Goal: Book appointment/travel/reservation

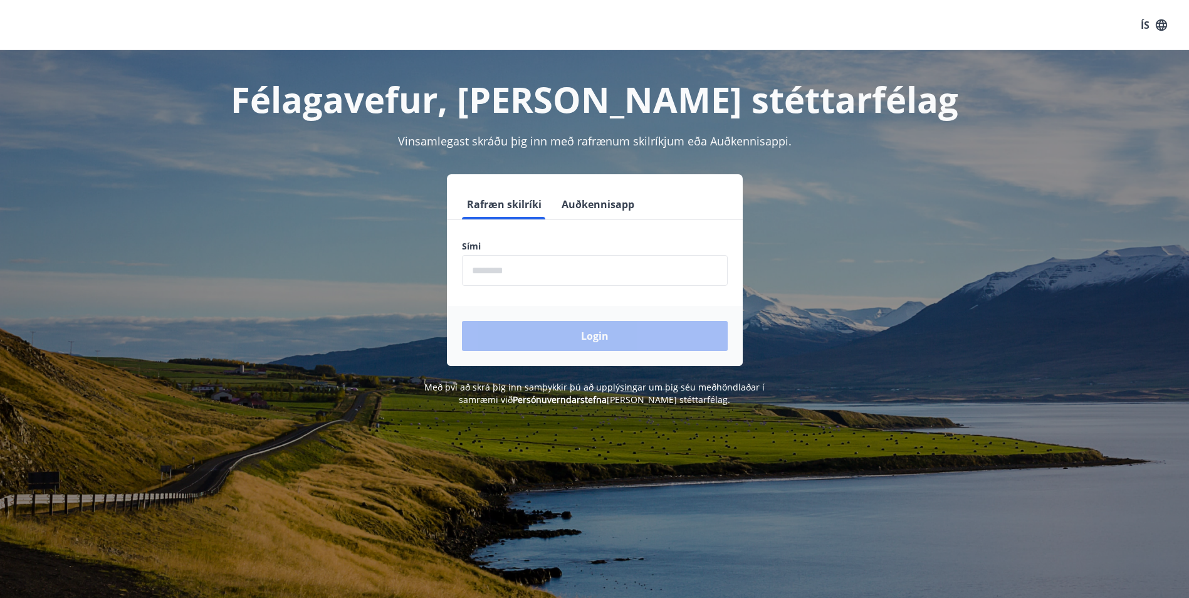
click at [579, 259] on input "phone" at bounding box center [595, 270] width 266 height 31
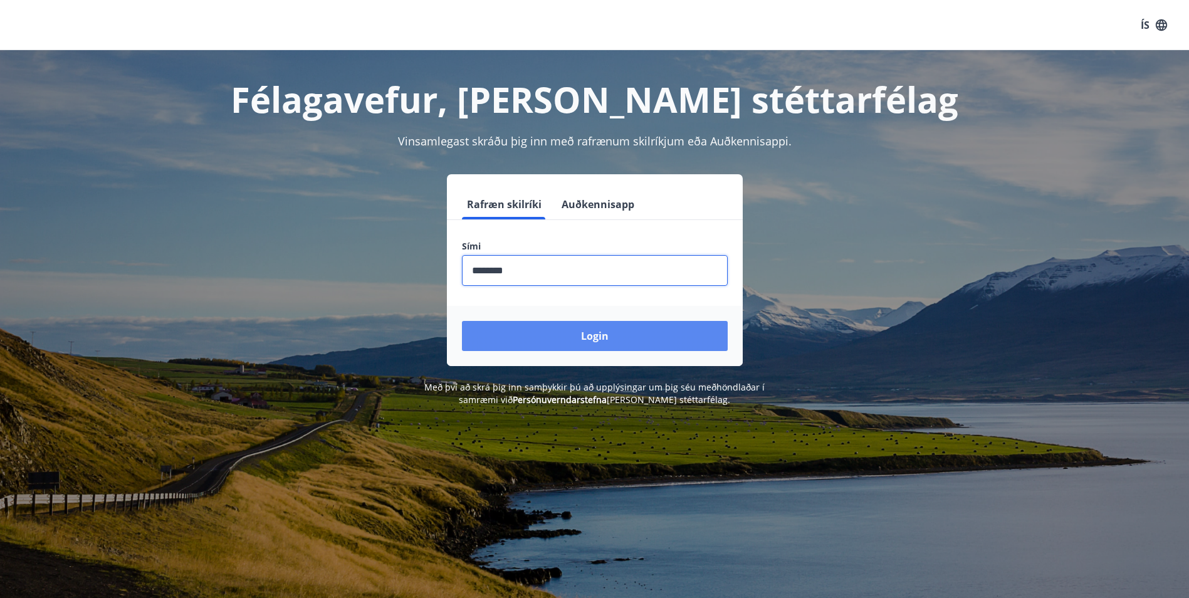
type input "********"
click at [583, 346] on button "Login" at bounding box center [595, 336] width 266 height 30
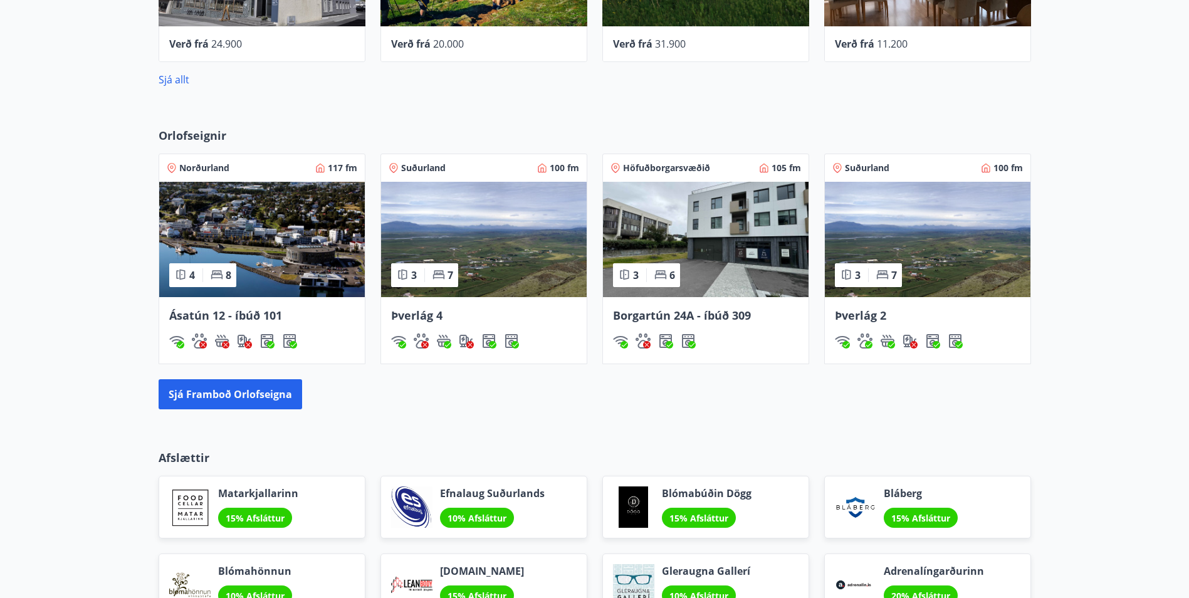
scroll to position [564, 0]
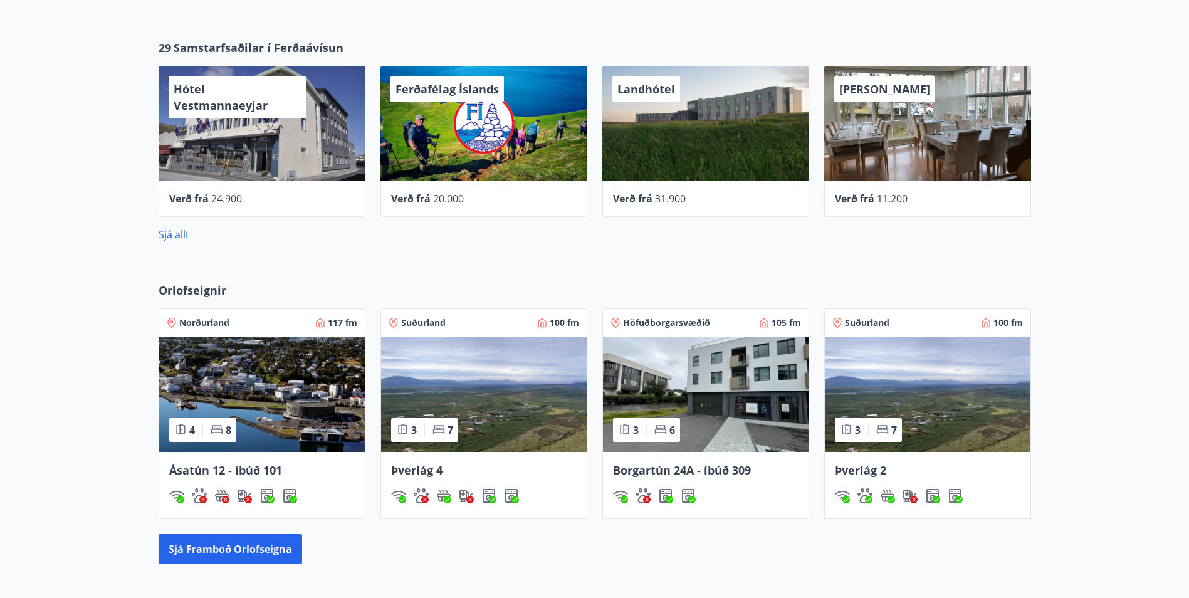
click at [417, 316] on span "Suðurland" at bounding box center [423, 322] width 44 height 13
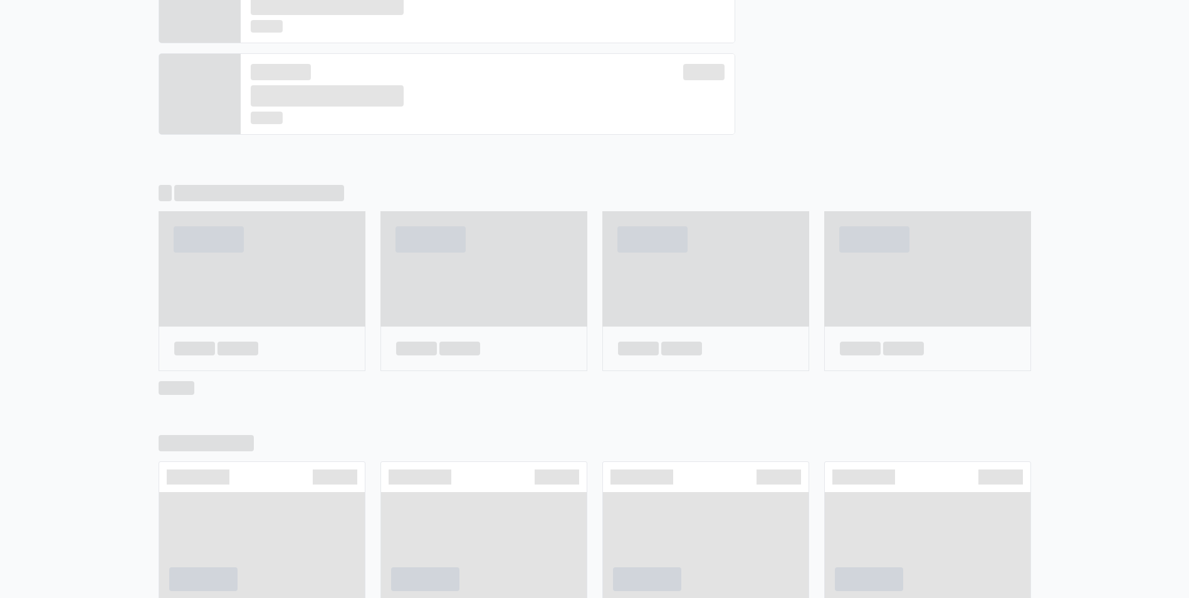
scroll to position [602, 0]
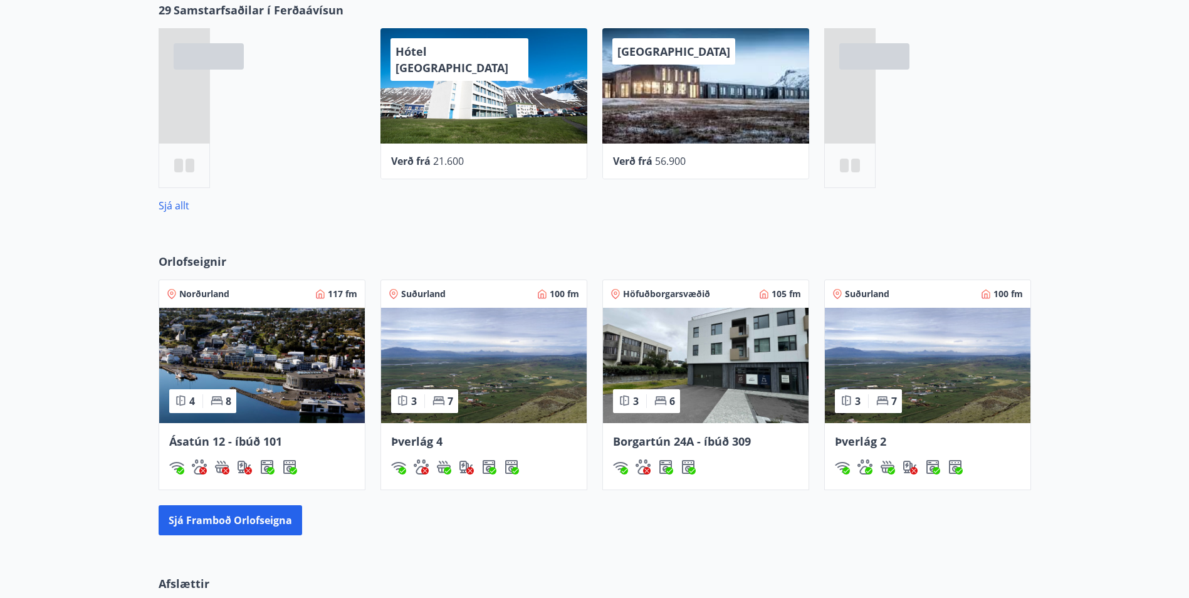
click at [858, 296] on span "Suðurland" at bounding box center [867, 294] width 44 height 13
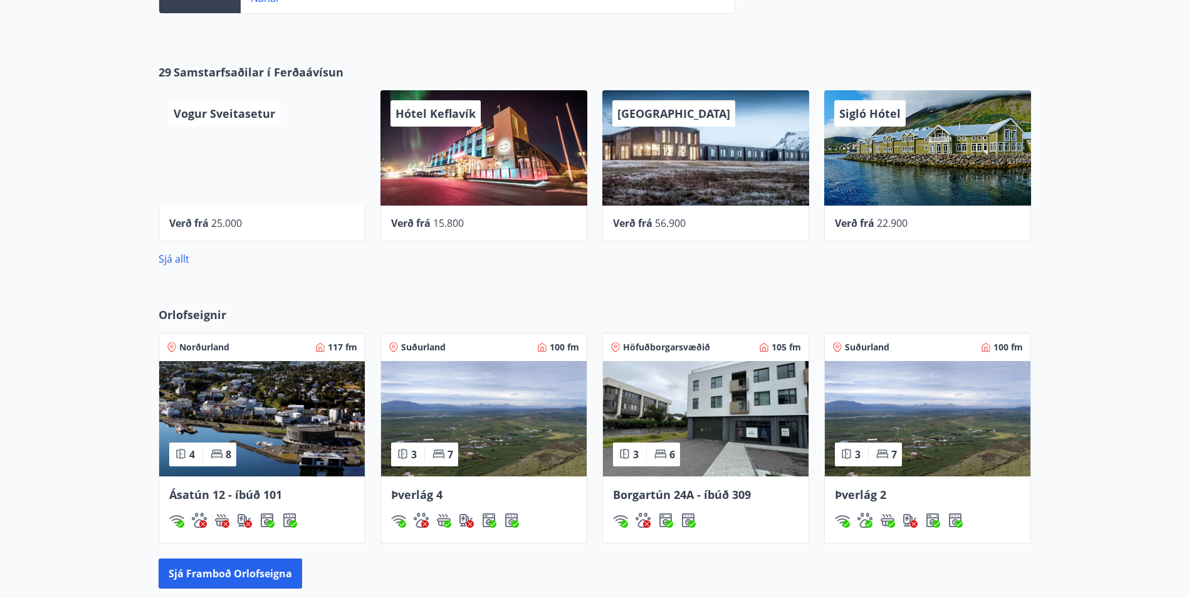
scroll to position [548, 0]
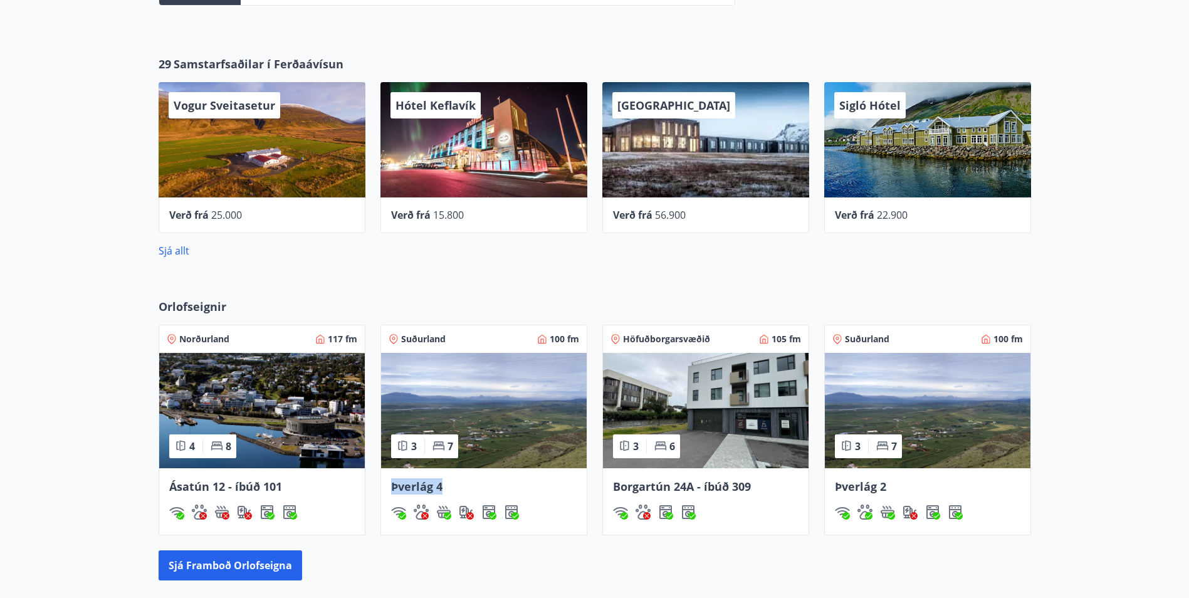
drag, startPoint x: 388, startPoint y: 481, endPoint x: 456, endPoint y: 495, distance: 68.4
click at [456, 495] on div "Þverlág 4" at bounding box center [484, 501] width 206 height 66
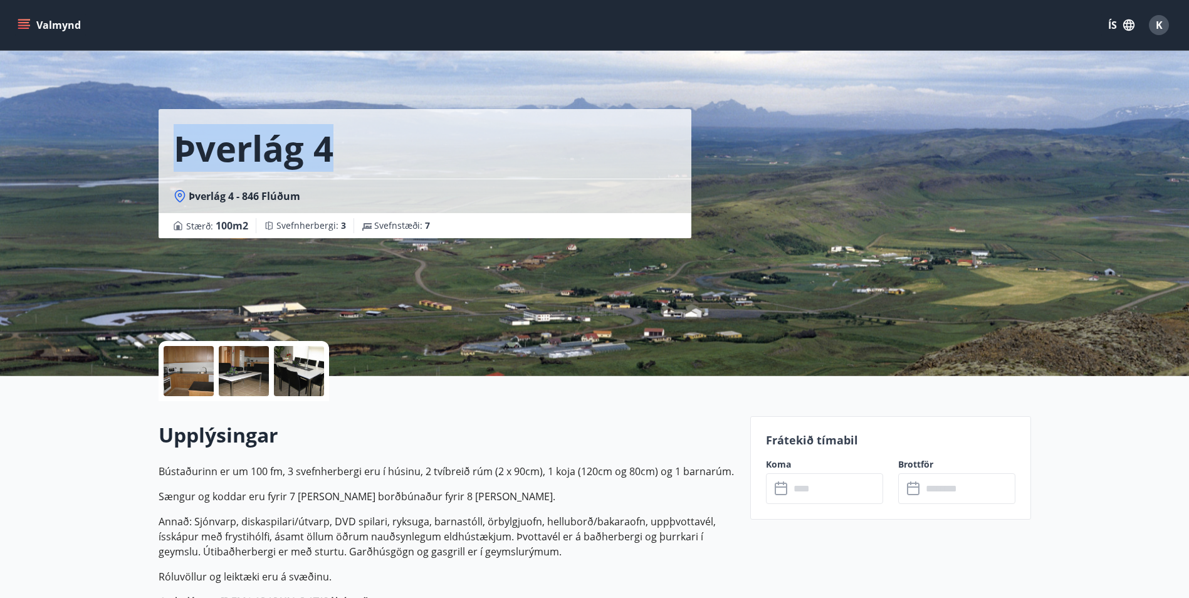
drag, startPoint x: 217, startPoint y: 153, endPoint x: 358, endPoint y: 160, distance: 141.2
click at [358, 160] on div "Þverlág 4" at bounding box center [425, 144] width 533 height 70
drag, startPoint x: 358, startPoint y: 160, endPoint x: 283, endPoint y: 147, distance: 76.2
copy h1 "Þverlág 4"
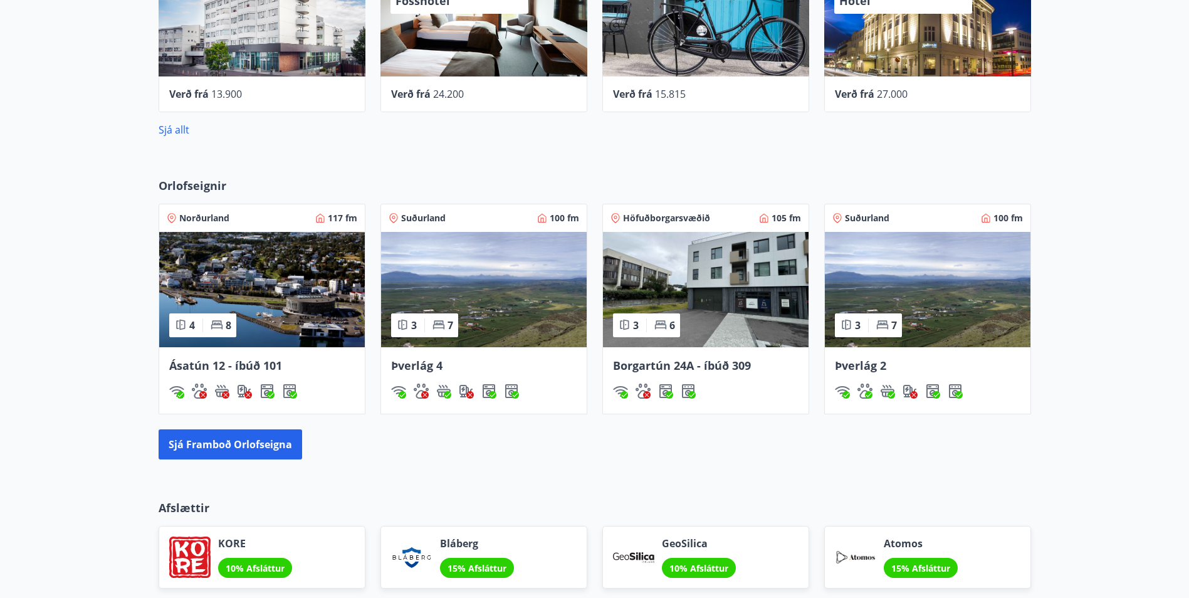
scroll to position [648, 0]
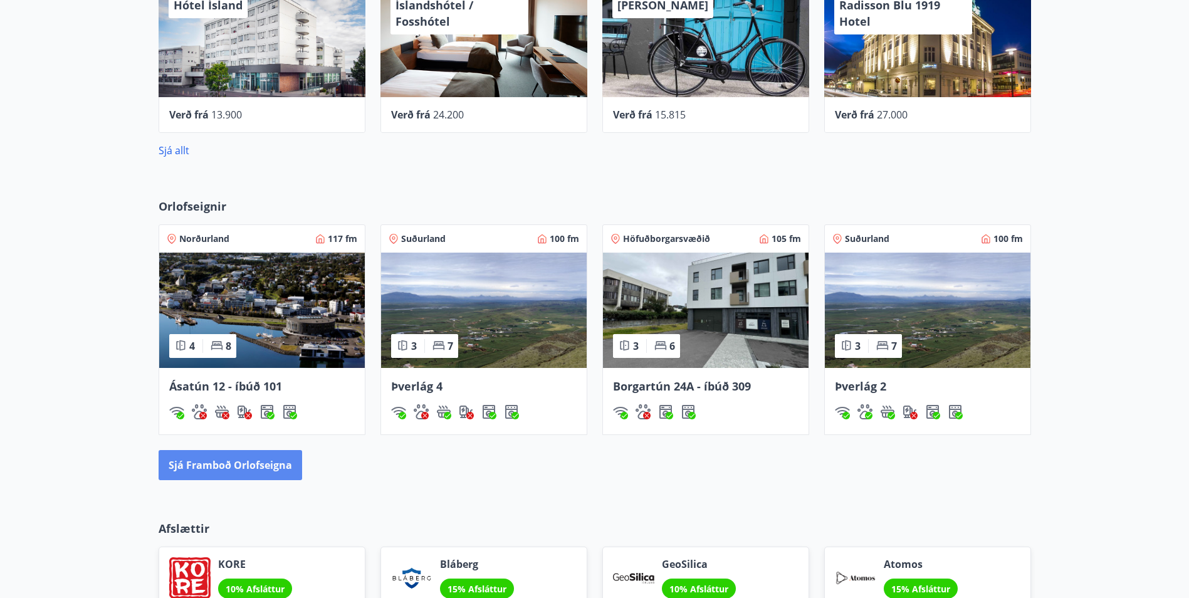
click at [281, 474] on button "Sjá framboð orlofseigna" at bounding box center [230, 465] width 143 height 30
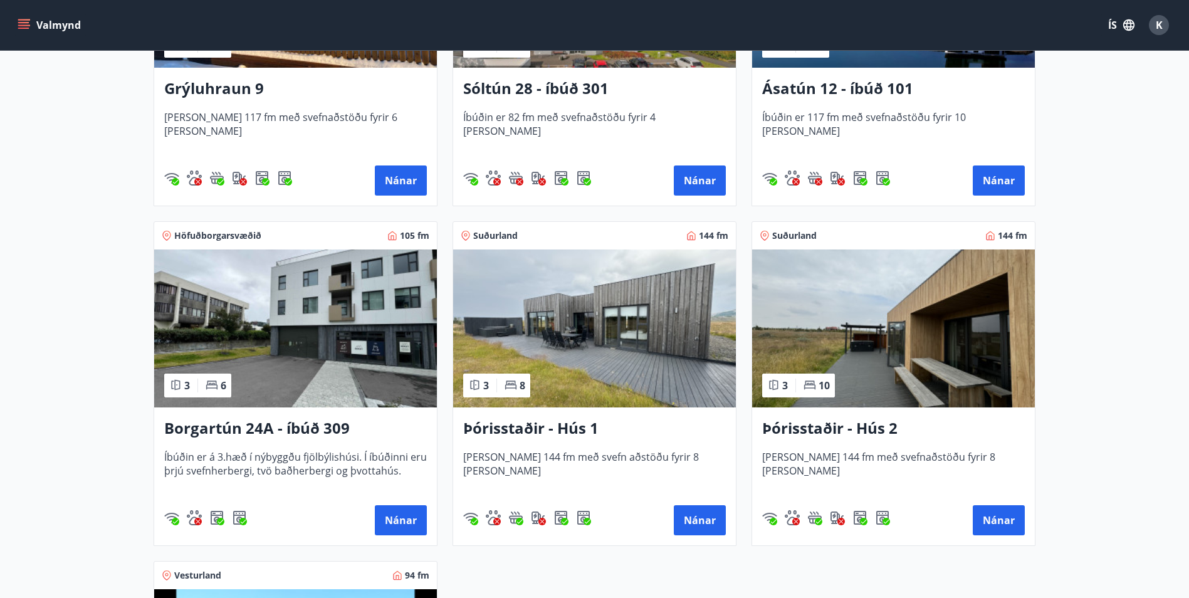
scroll to position [752, 0]
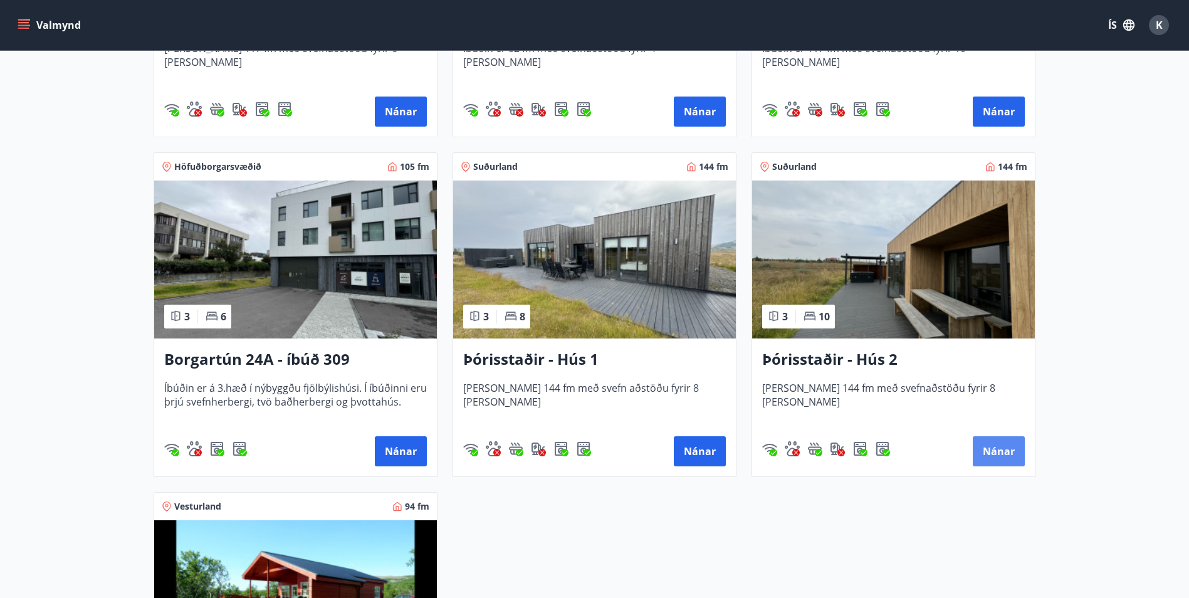
click at [1003, 452] on button "Nánar" at bounding box center [998, 451] width 52 height 30
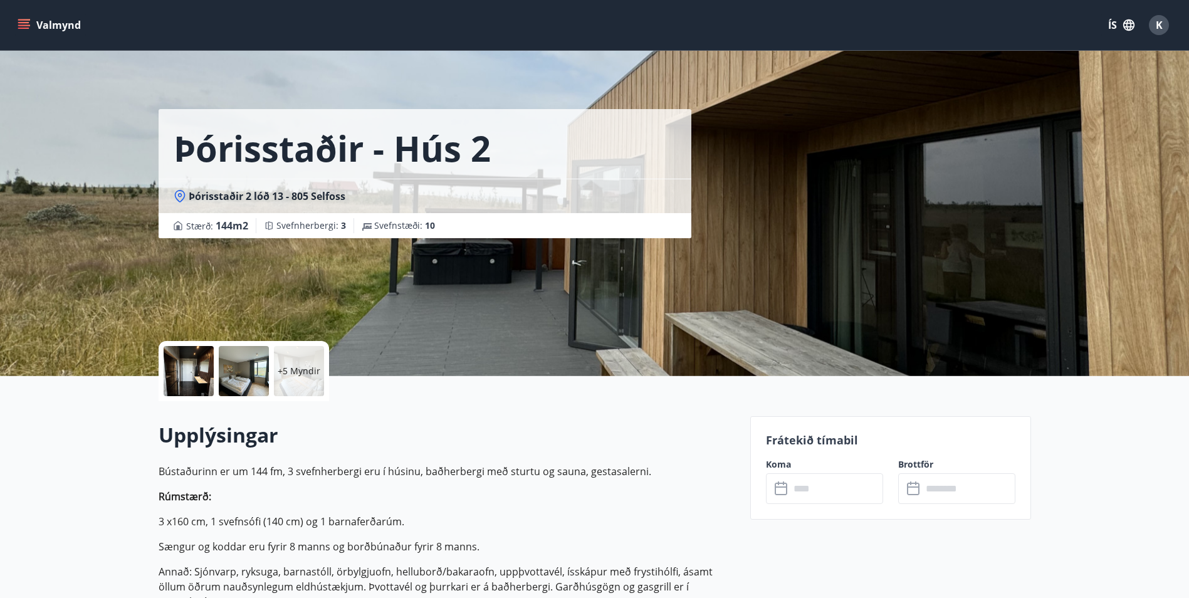
click at [175, 197] on icon at bounding box center [179, 196] width 11 height 13
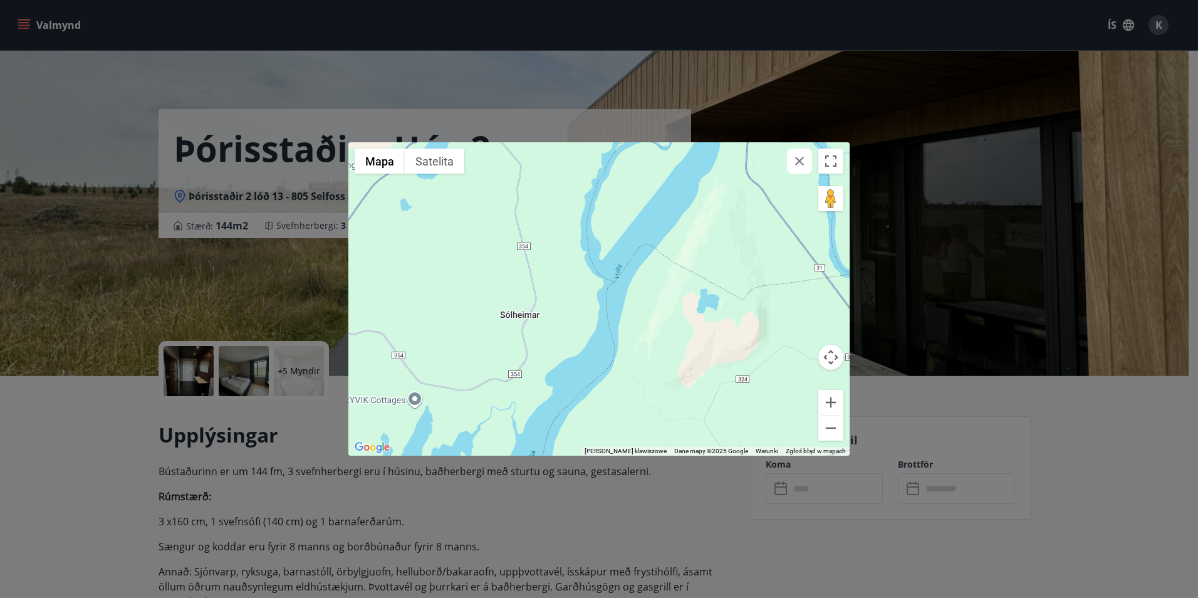
drag, startPoint x: 651, startPoint y: 338, endPoint x: 646, endPoint y: 217, distance: 120.4
click at [630, 199] on div at bounding box center [598, 298] width 501 height 313
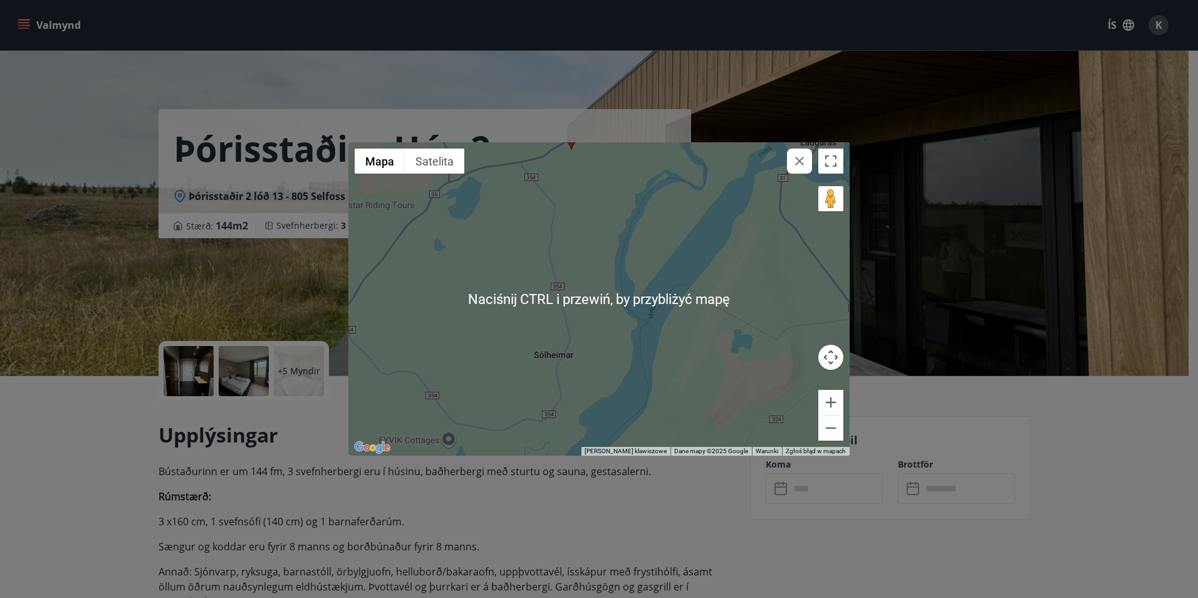
click at [792, 165] on icon "button" at bounding box center [799, 161] width 15 height 15
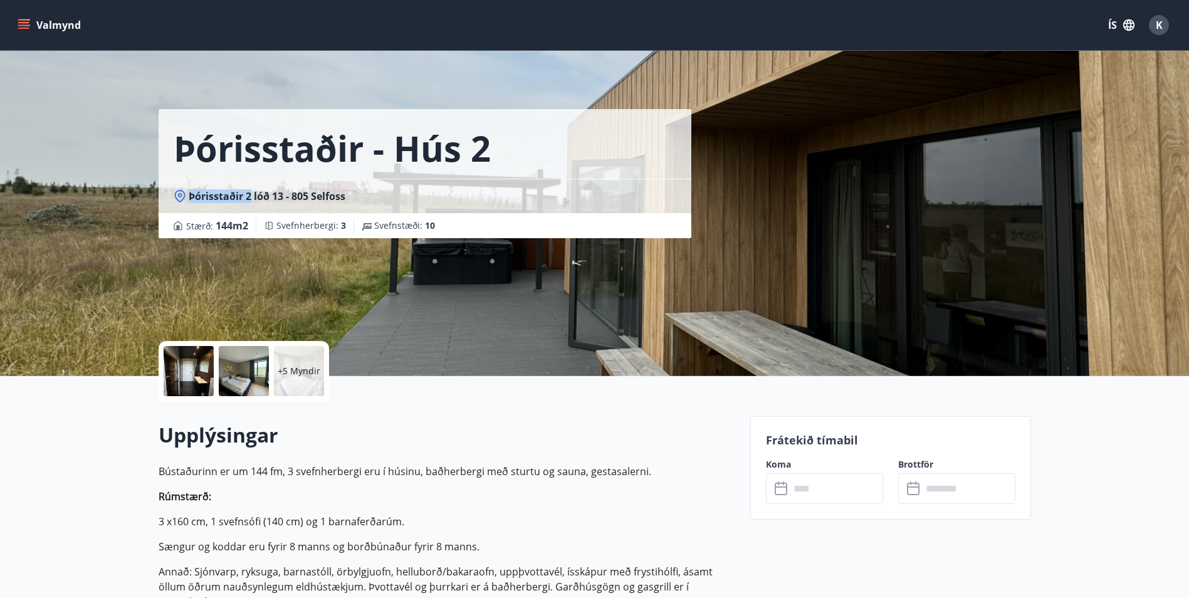
drag, startPoint x: 187, startPoint y: 197, endPoint x: 249, endPoint y: 201, distance: 61.5
click at [249, 201] on div "Þórisstaðir 2 lóð 13 - 805 Selfoss" at bounding box center [425, 196] width 503 height 14
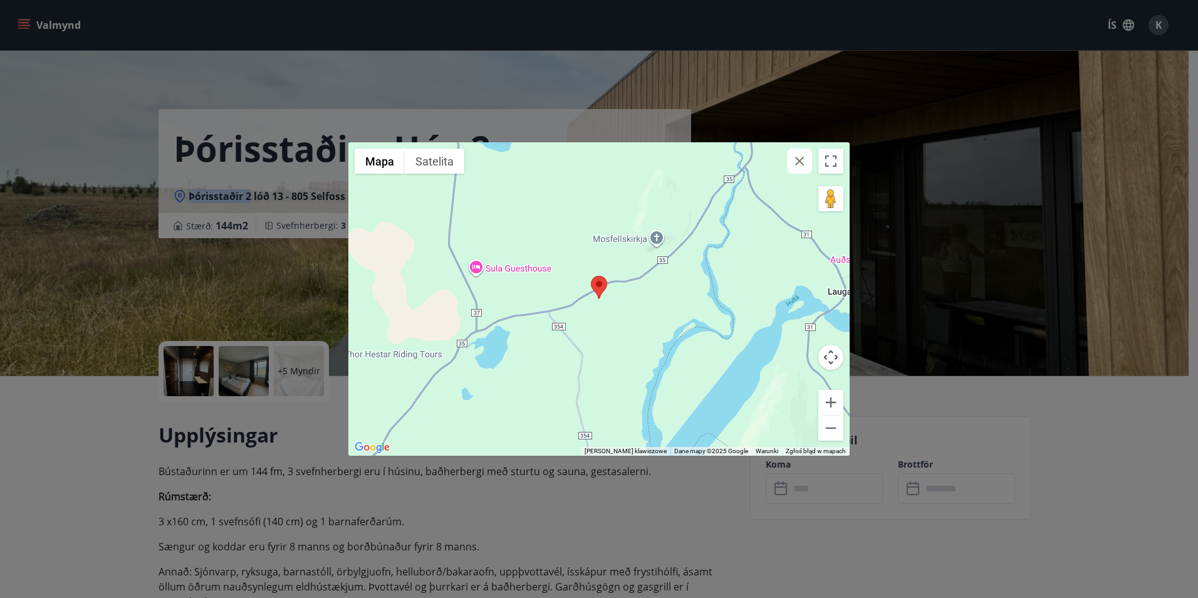
copy span "Þórisstaðir 2"
click at [950, 233] on div "← Przesuń w lewo → Przesuń w prawo ↑ Przesuń w górę ↓ Przesuń w dół + Powiększ …" at bounding box center [599, 299] width 1198 height 598
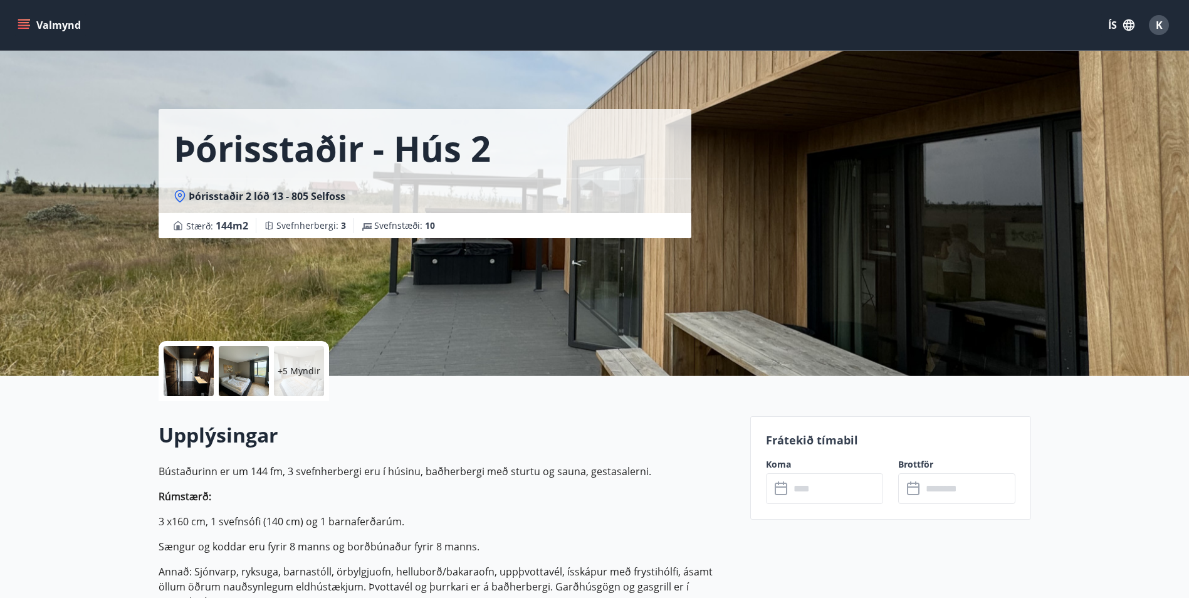
click at [201, 372] on div at bounding box center [189, 371] width 50 height 50
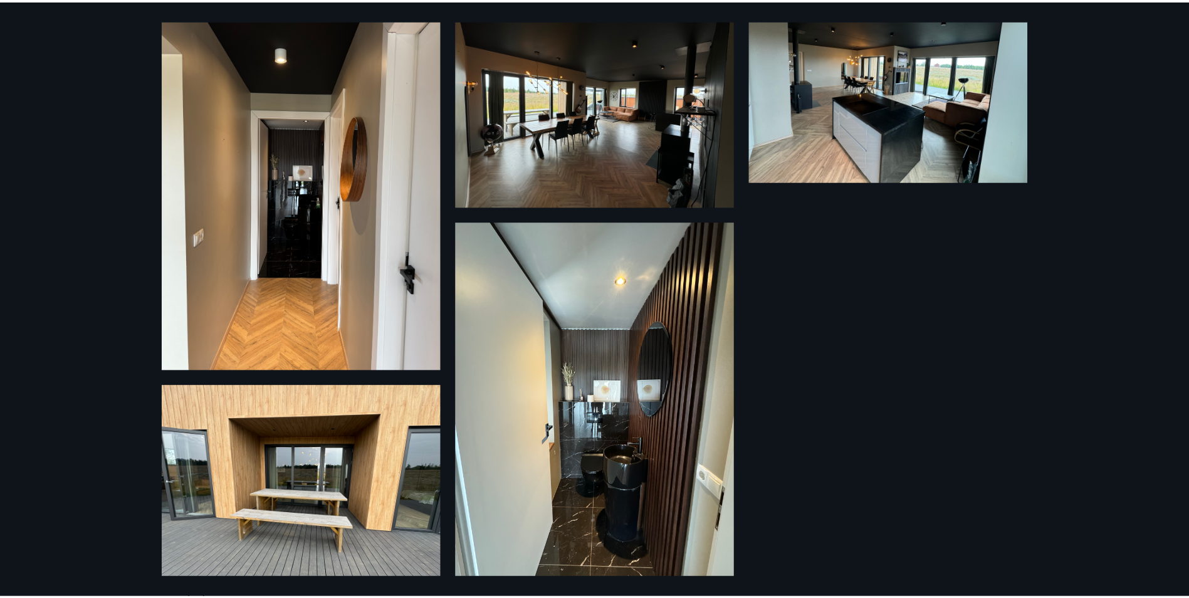
scroll to position [572, 0]
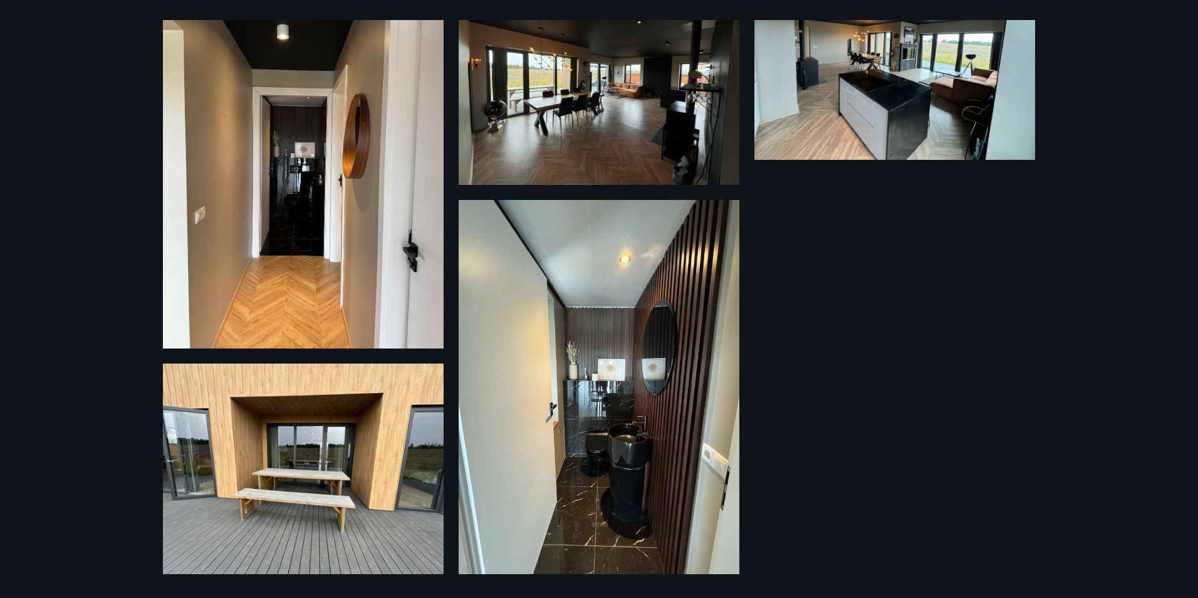
drag, startPoint x: 686, startPoint y: 284, endPoint x: 679, endPoint y: 276, distance: 10.2
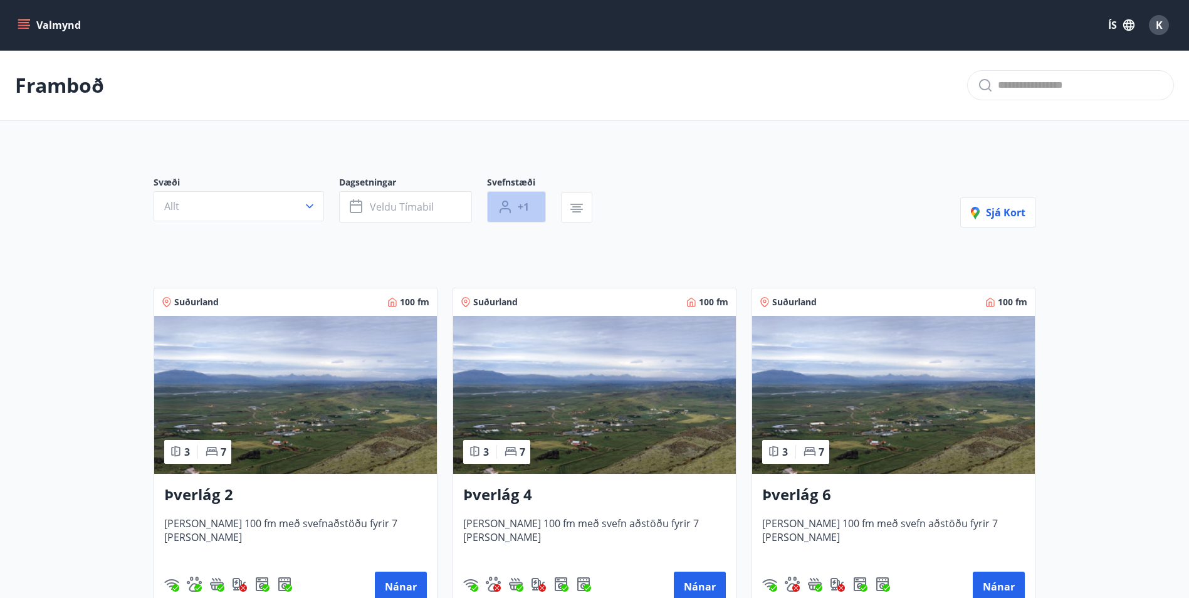
click at [514, 206] on button "+1" at bounding box center [516, 206] width 59 height 31
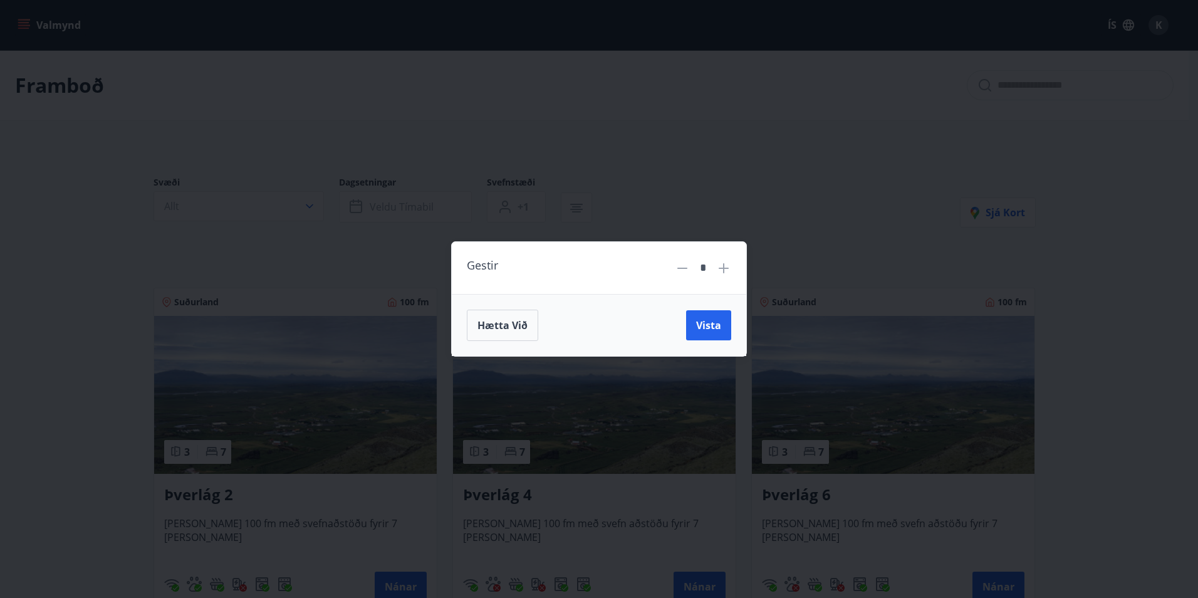
click at [699, 160] on div "Gestir * Hætta við Vista" at bounding box center [599, 299] width 1198 height 598
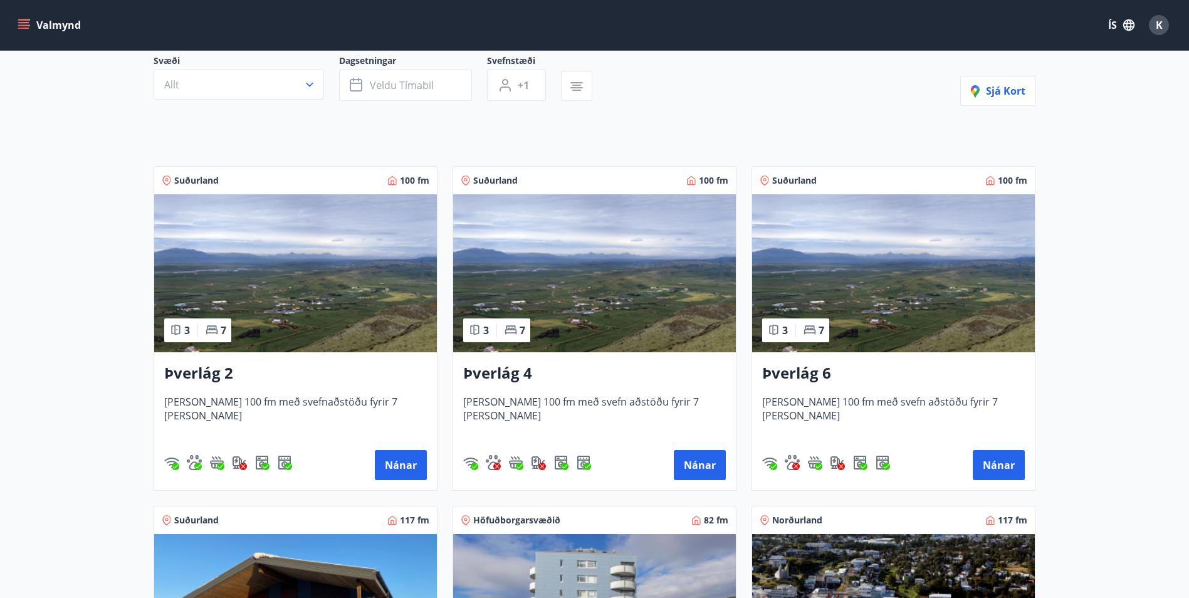
scroll to position [188, 0]
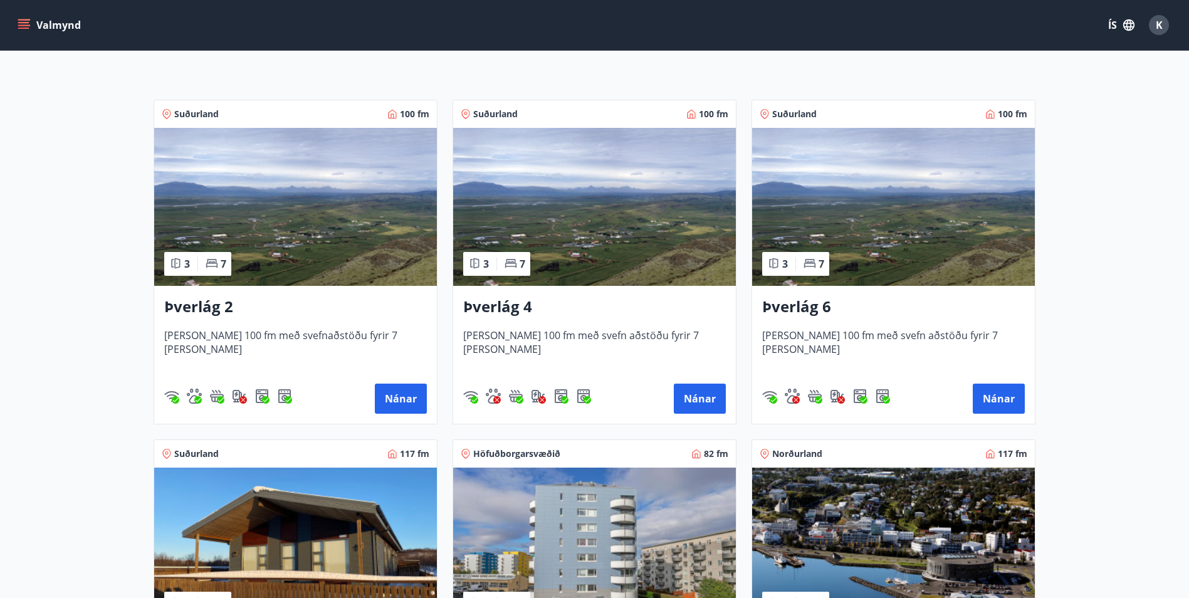
click at [820, 312] on h3 "Þverlág 6" at bounding box center [893, 307] width 263 height 23
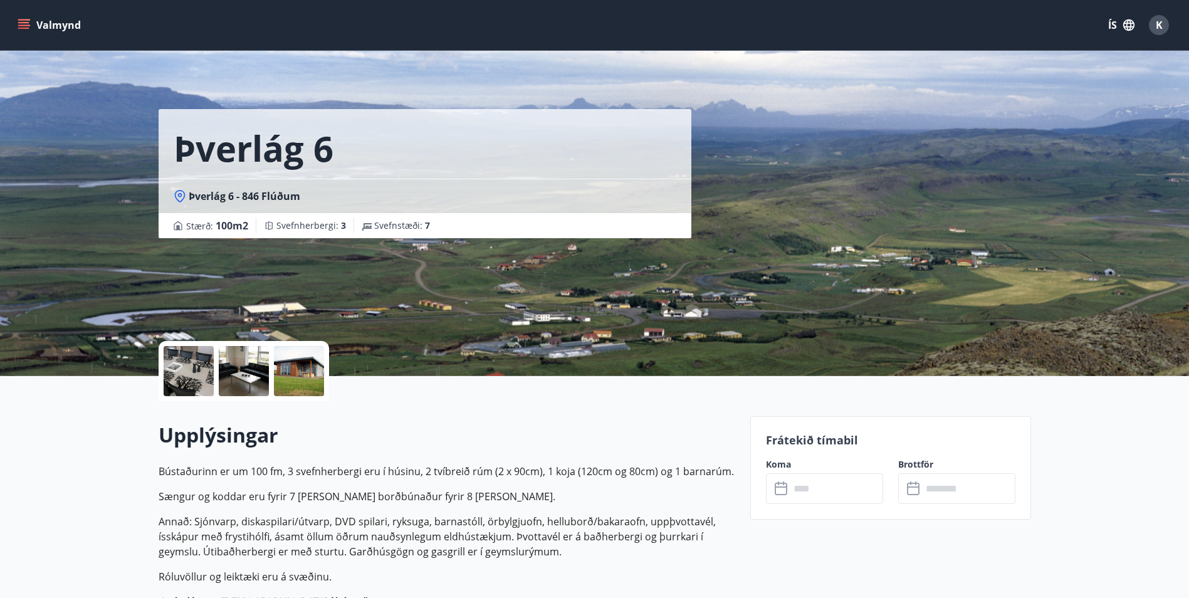
click at [305, 390] on div at bounding box center [299, 371] width 50 height 50
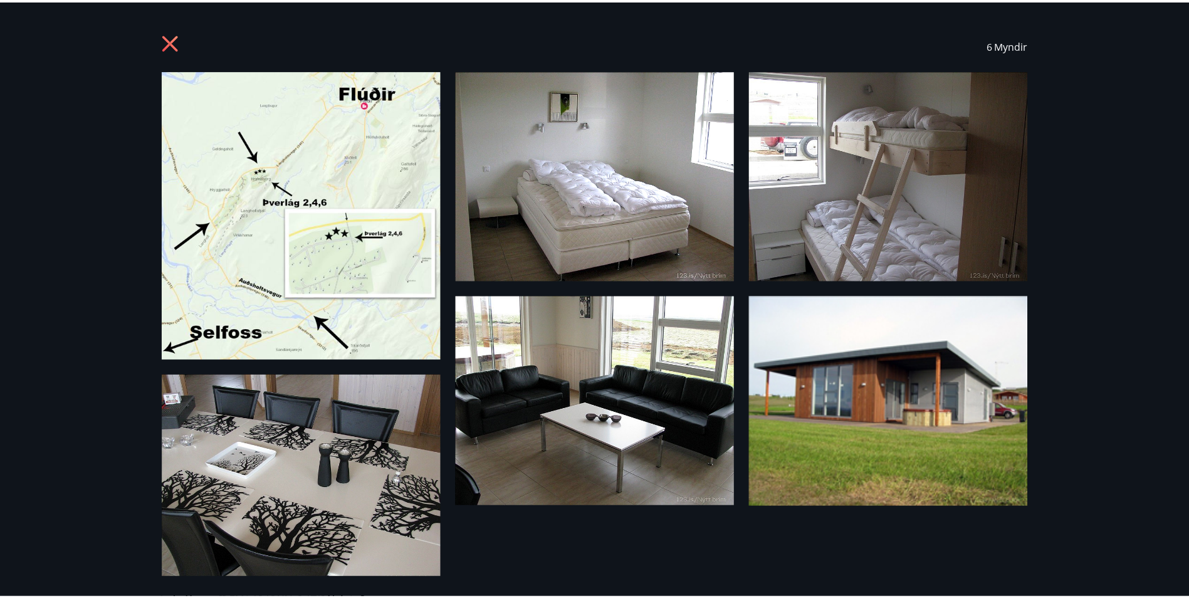
scroll to position [11, 0]
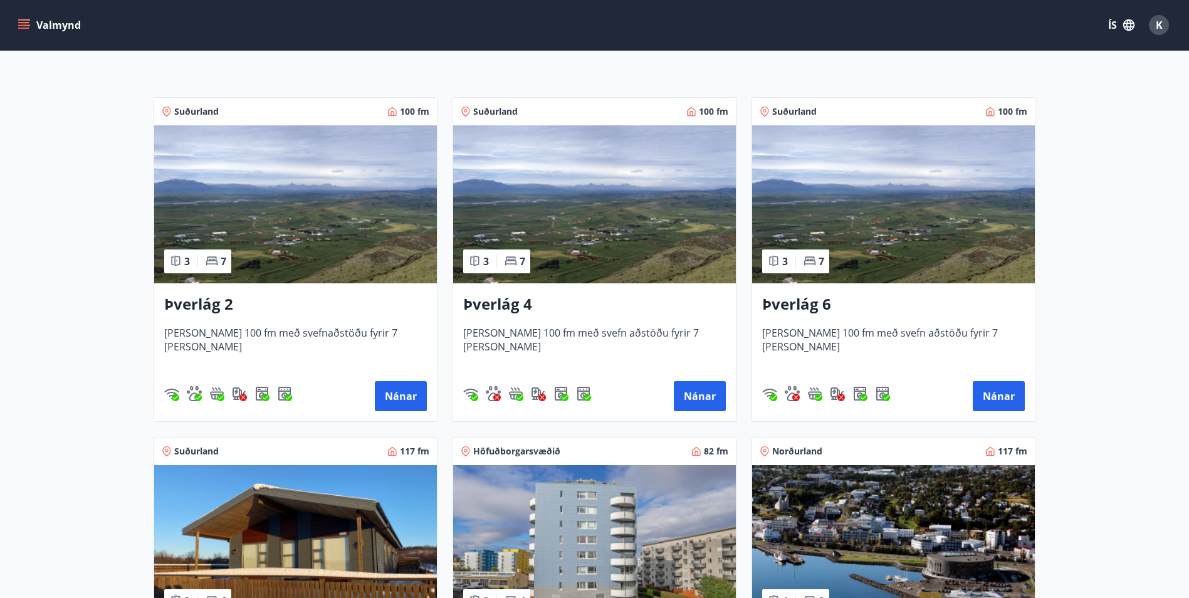
scroll to position [63, 0]
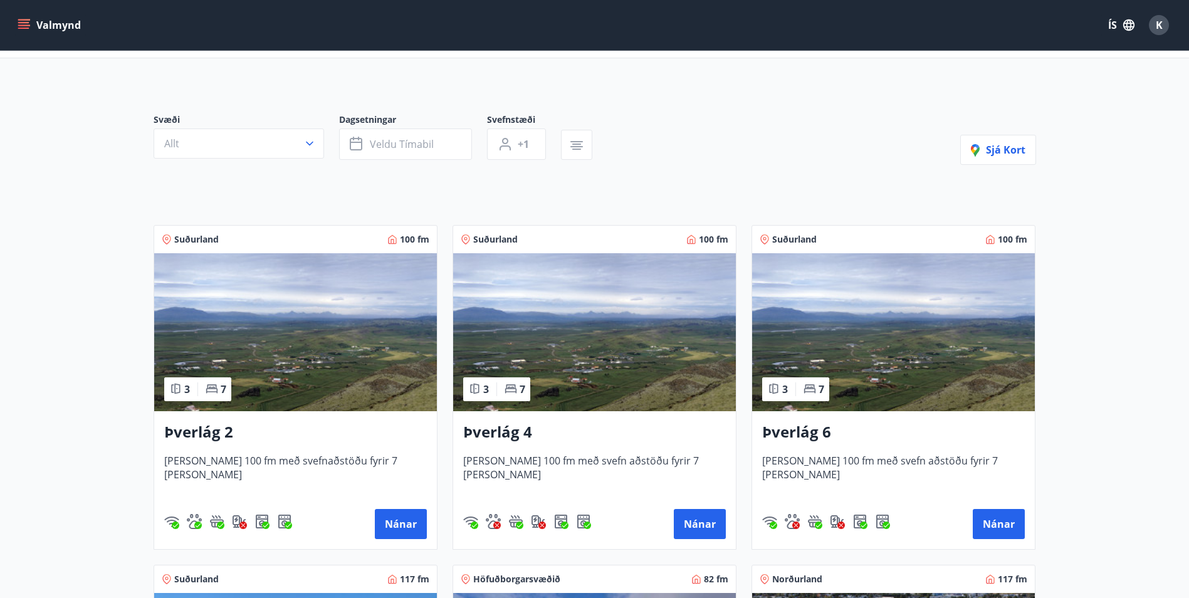
click at [519, 432] on h3 "Þverlág 4" at bounding box center [594, 432] width 263 height 23
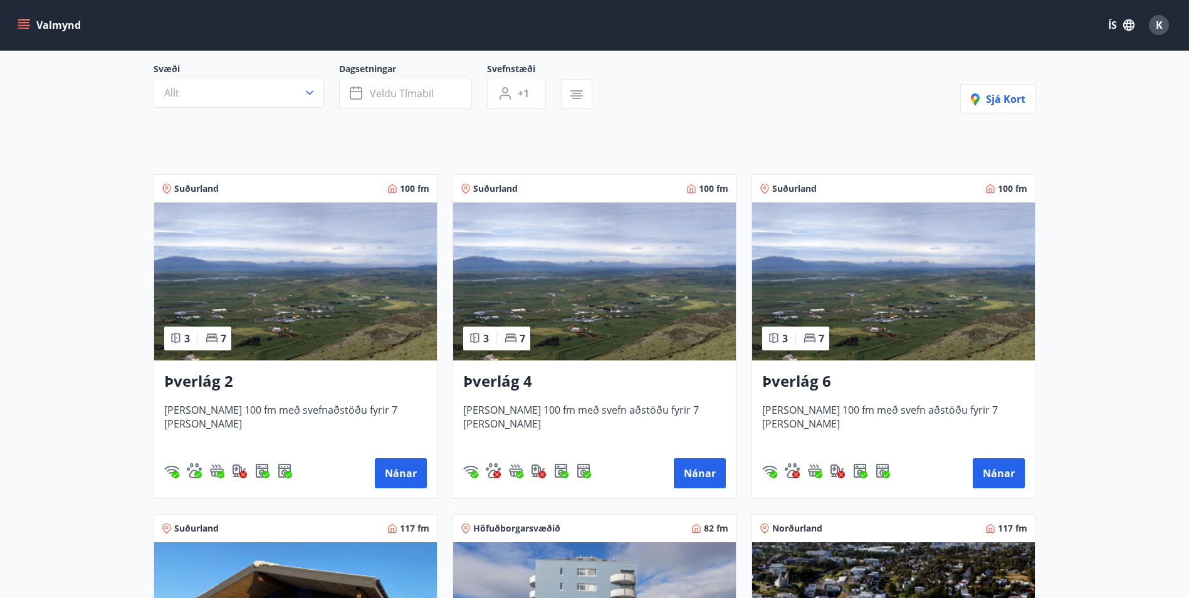
scroll to position [125, 0]
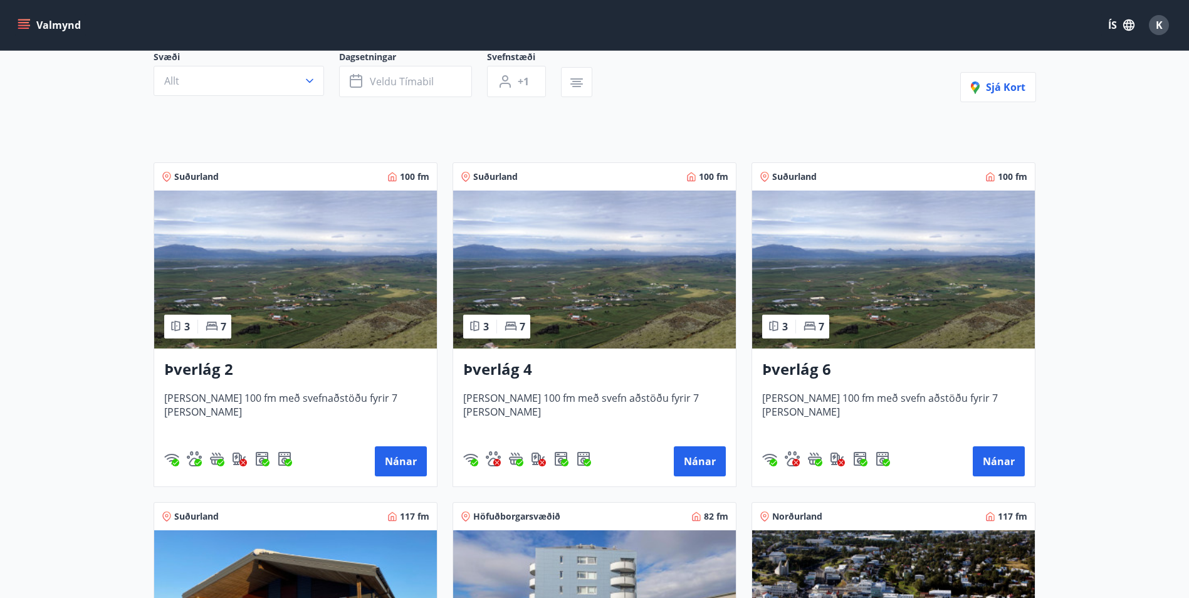
click at [189, 374] on h3 "Þverlág 2" at bounding box center [295, 369] width 263 height 23
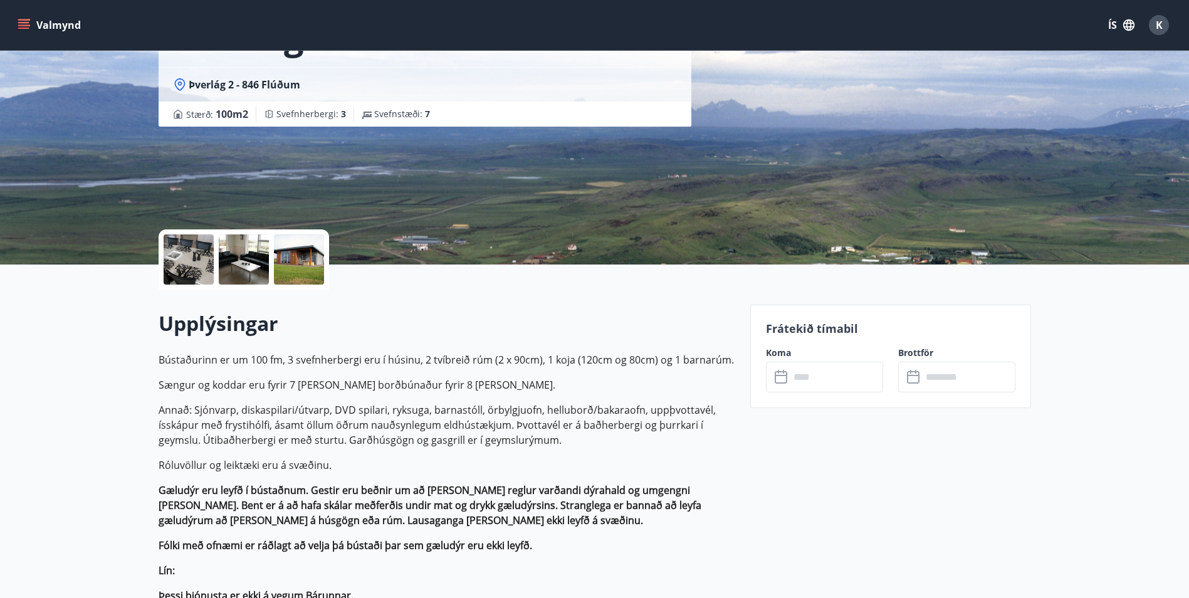
scroll to position [188, 0]
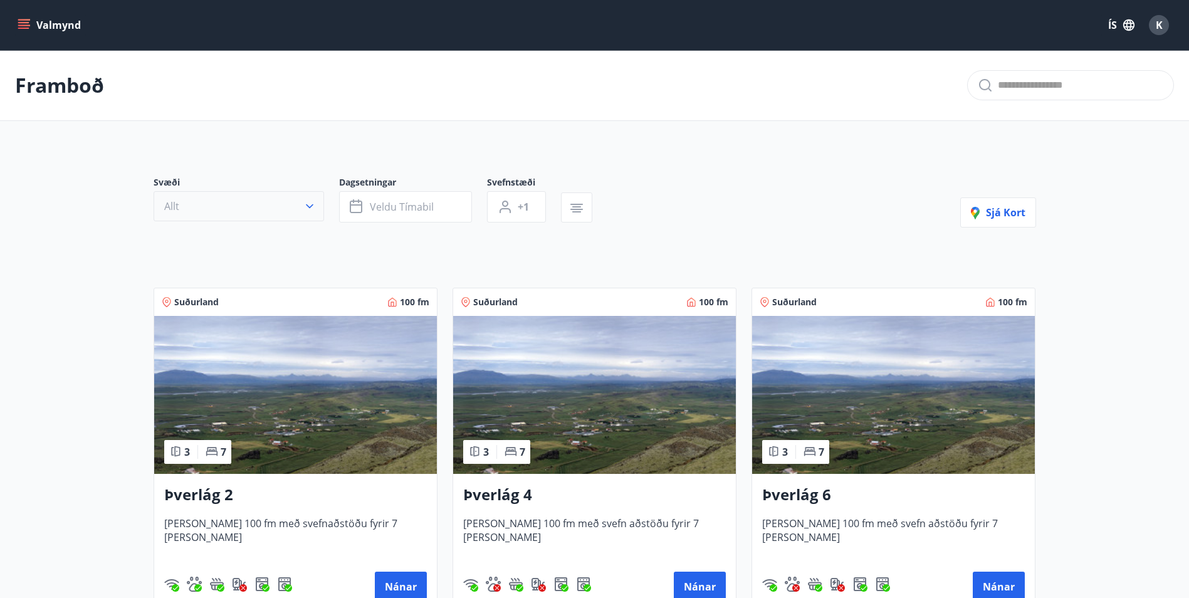
click at [235, 199] on button "Allt" at bounding box center [239, 206] width 170 height 30
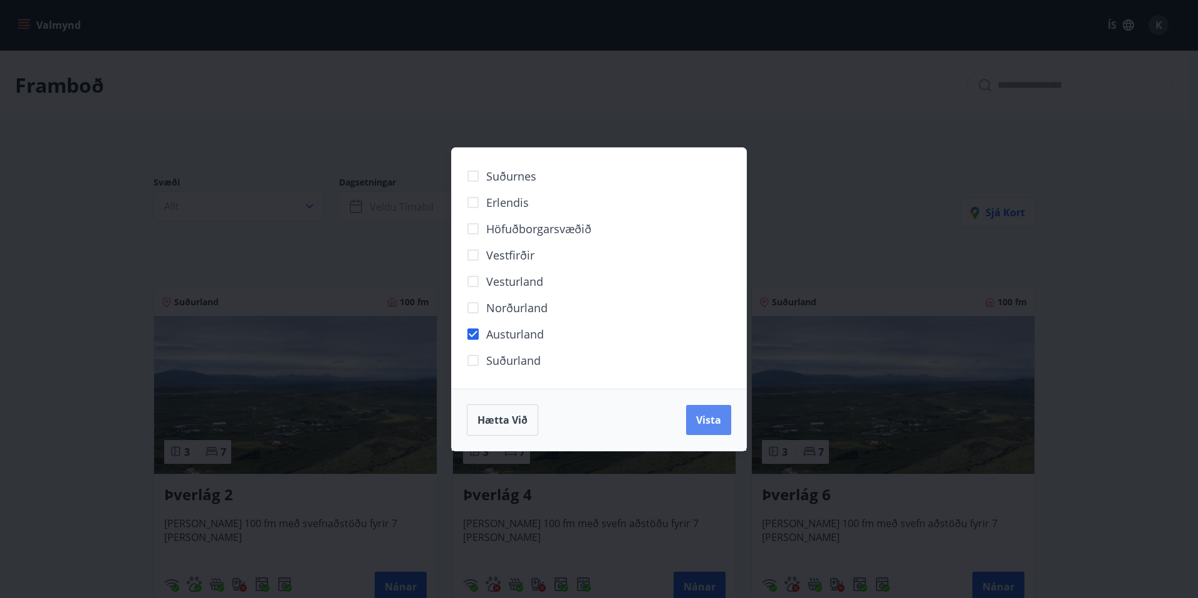
click at [704, 419] on span "Vista" at bounding box center [708, 420] width 25 height 14
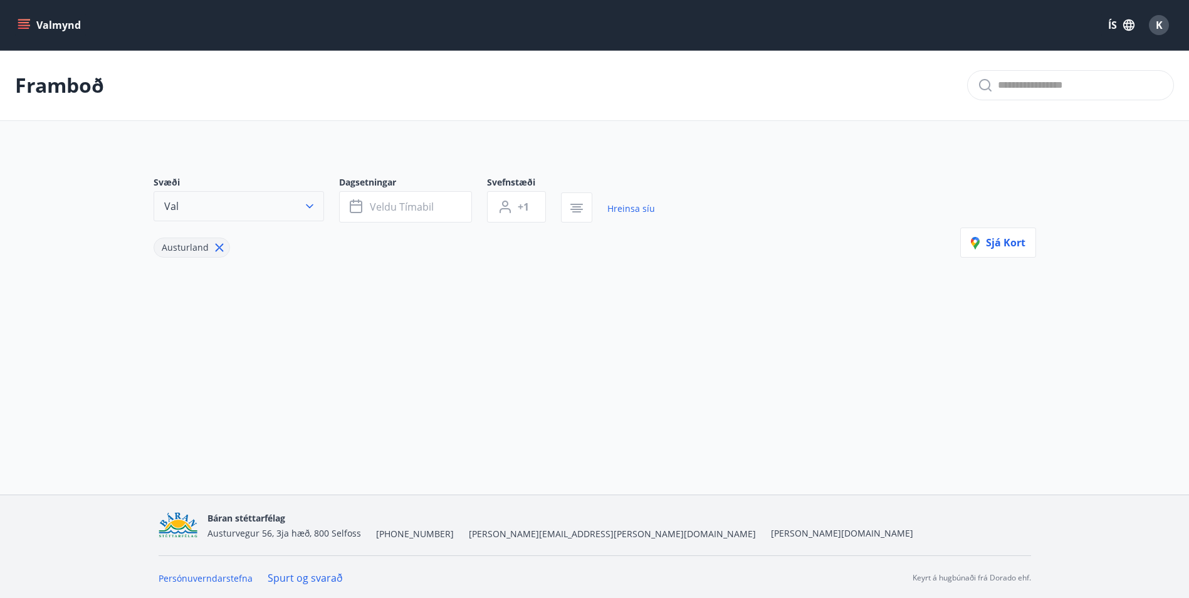
click at [310, 205] on icon "button" at bounding box center [309, 206] width 13 height 13
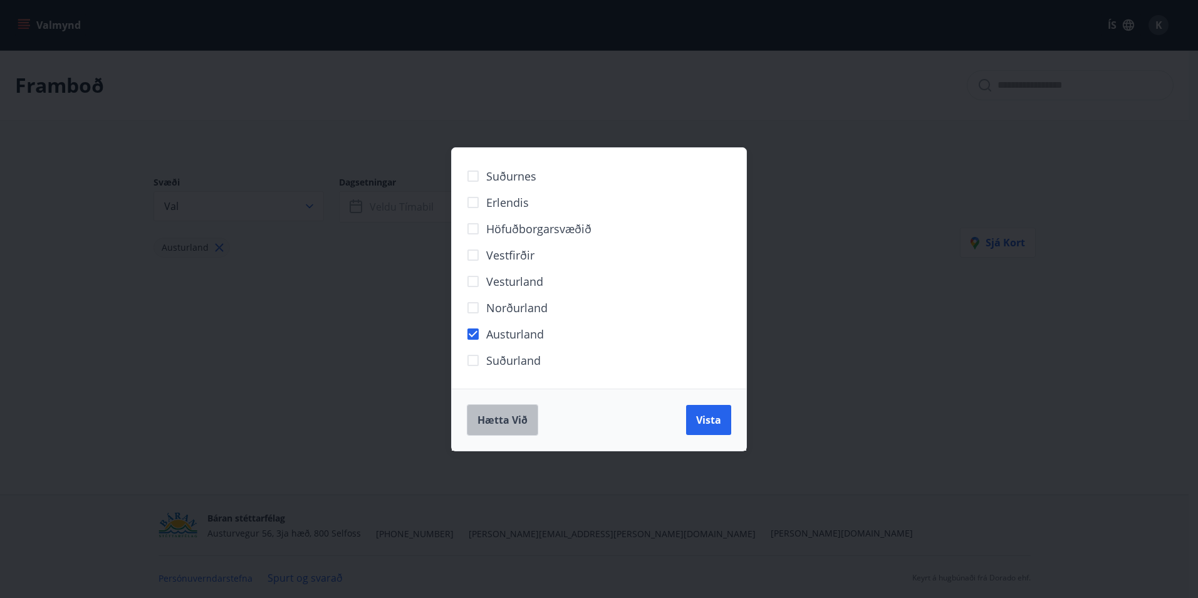
click at [499, 420] on span "Hætta við" at bounding box center [502, 420] width 50 height 14
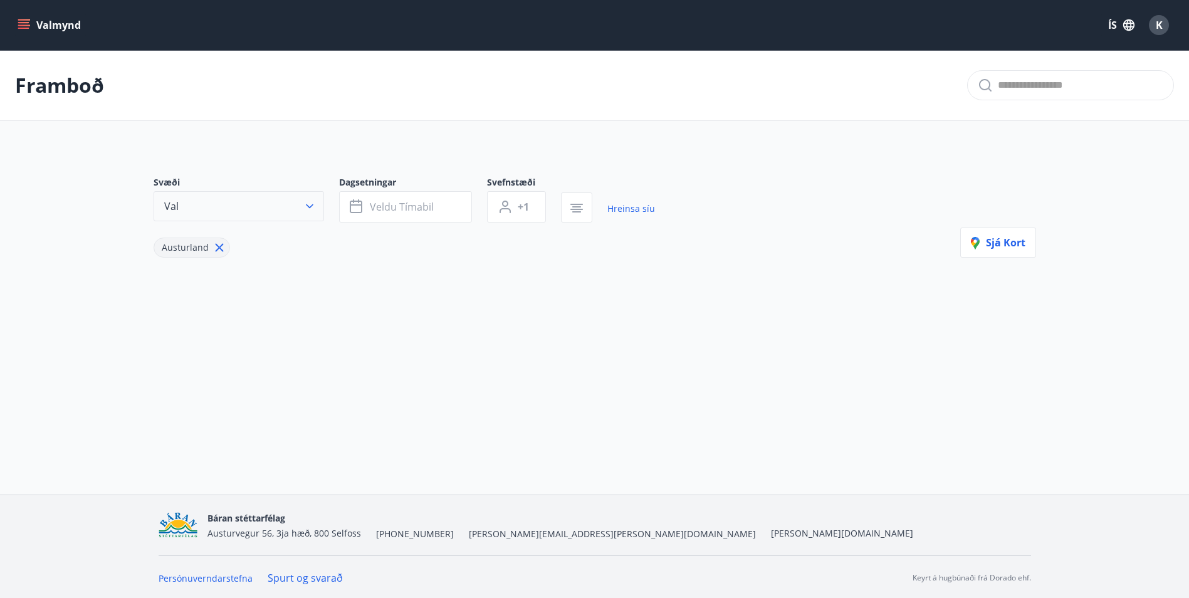
click at [311, 204] on icon "button" at bounding box center [309, 206] width 13 height 13
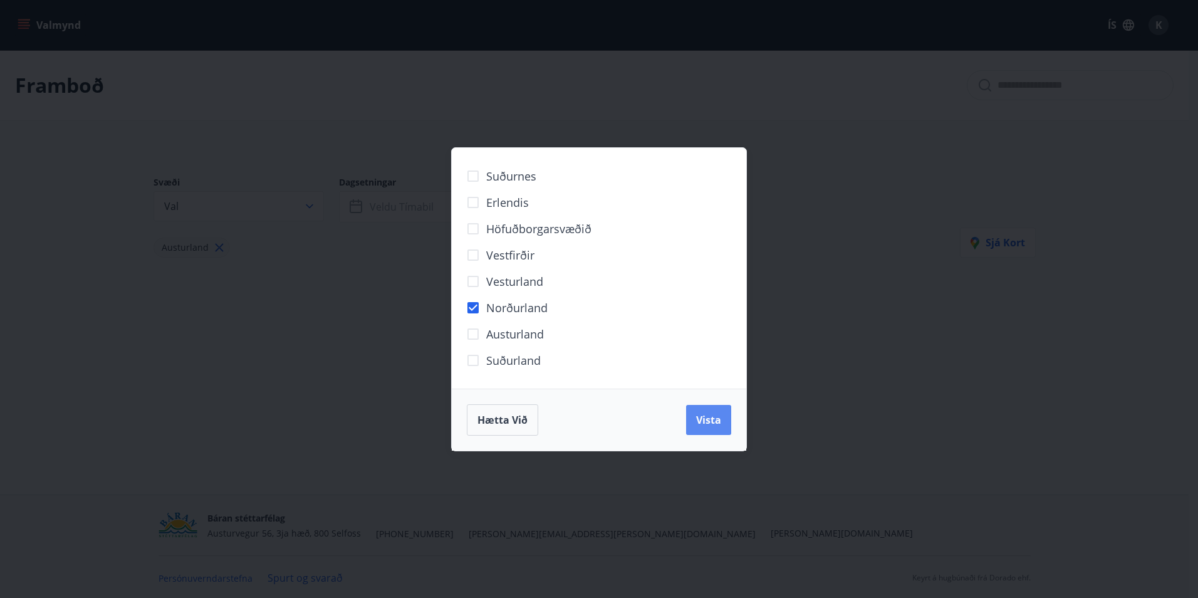
click at [718, 418] on span "Vista" at bounding box center [708, 420] width 25 height 14
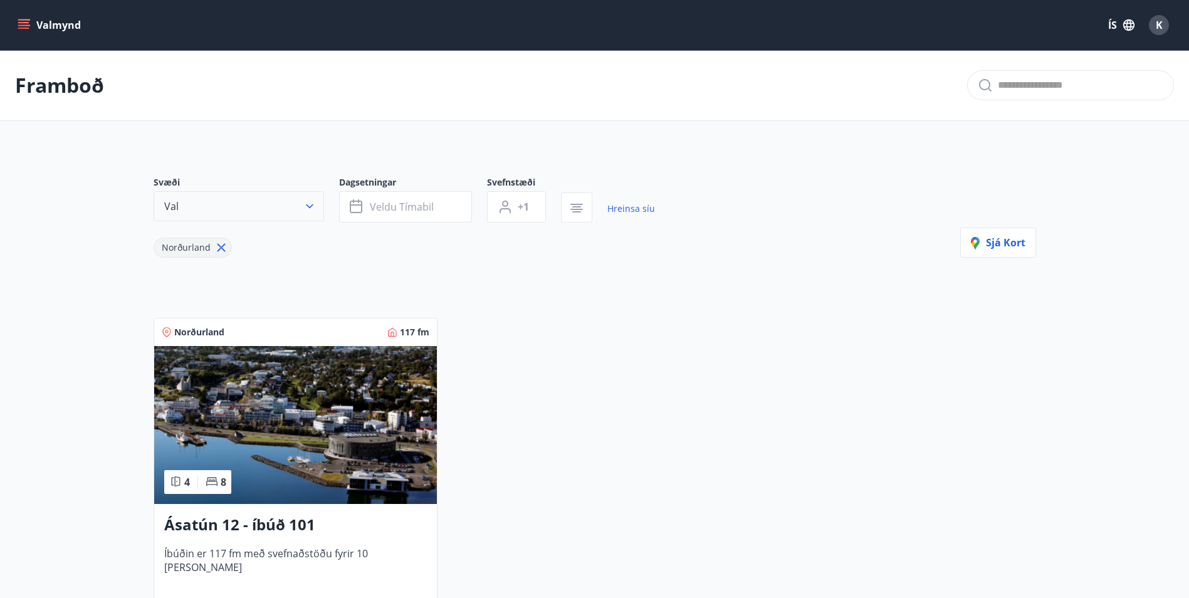
click at [315, 204] on icon "button" at bounding box center [309, 206] width 13 height 13
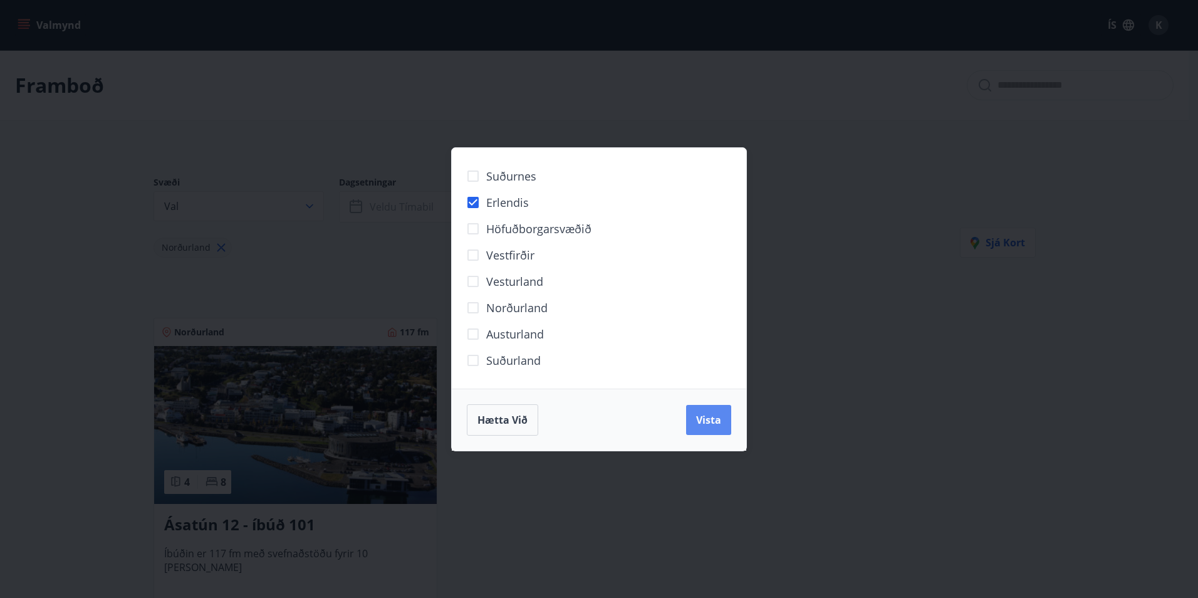
click at [695, 419] on button "Vista" at bounding box center [708, 420] width 45 height 30
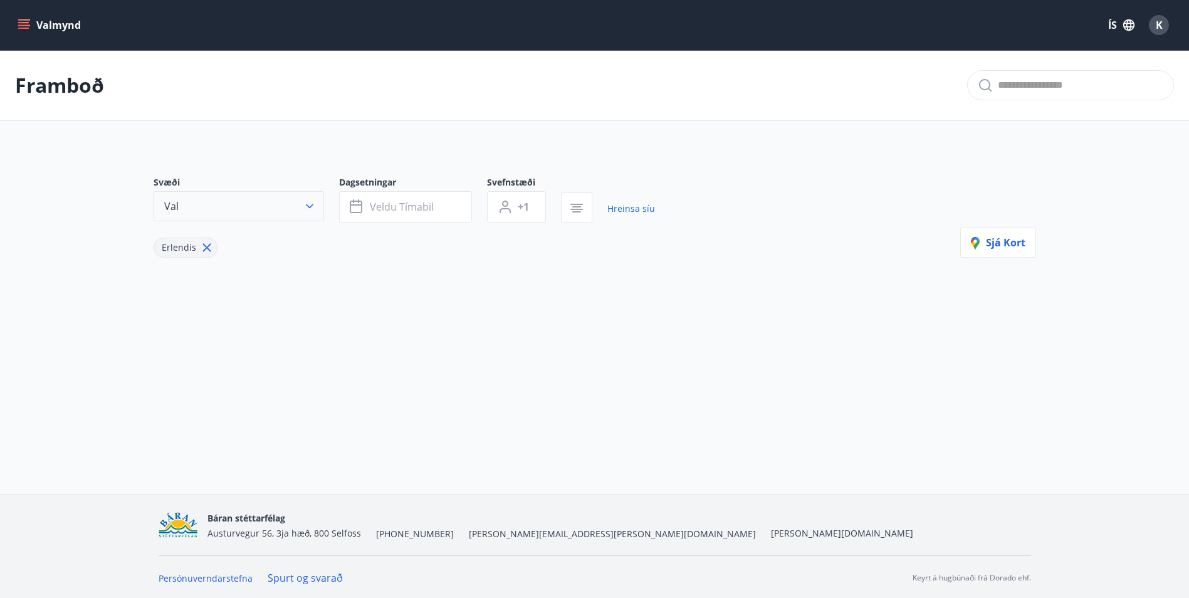
click at [309, 205] on icon "button" at bounding box center [309, 206] width 13 height 13
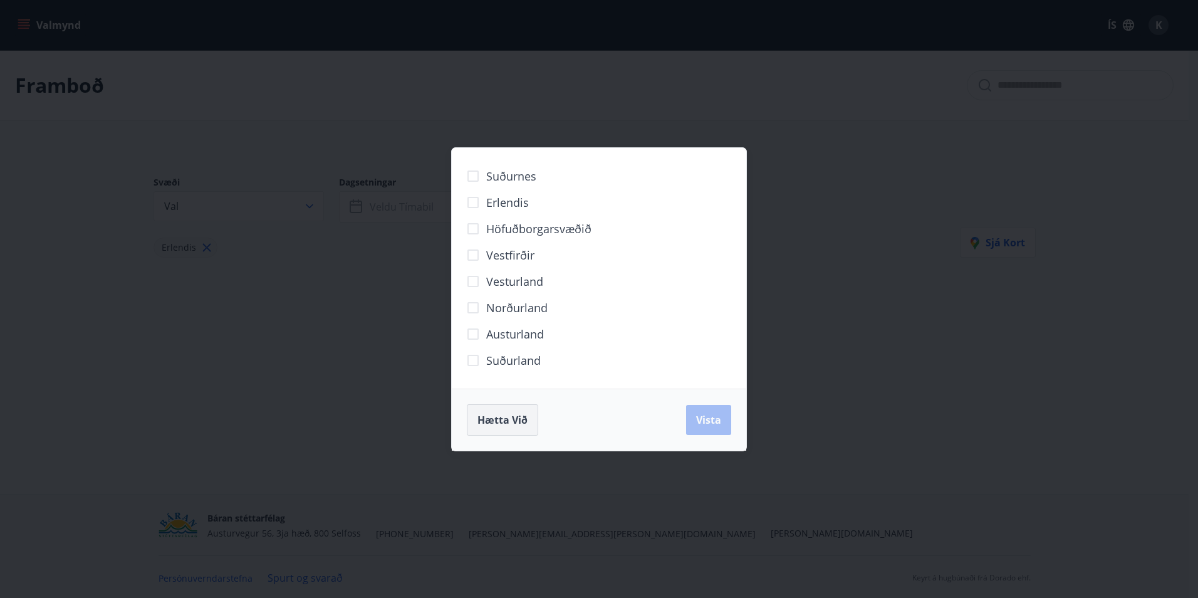
click at [511, 425] on span "Hætta við" at bounding box center [502, 420] width 50 height 14
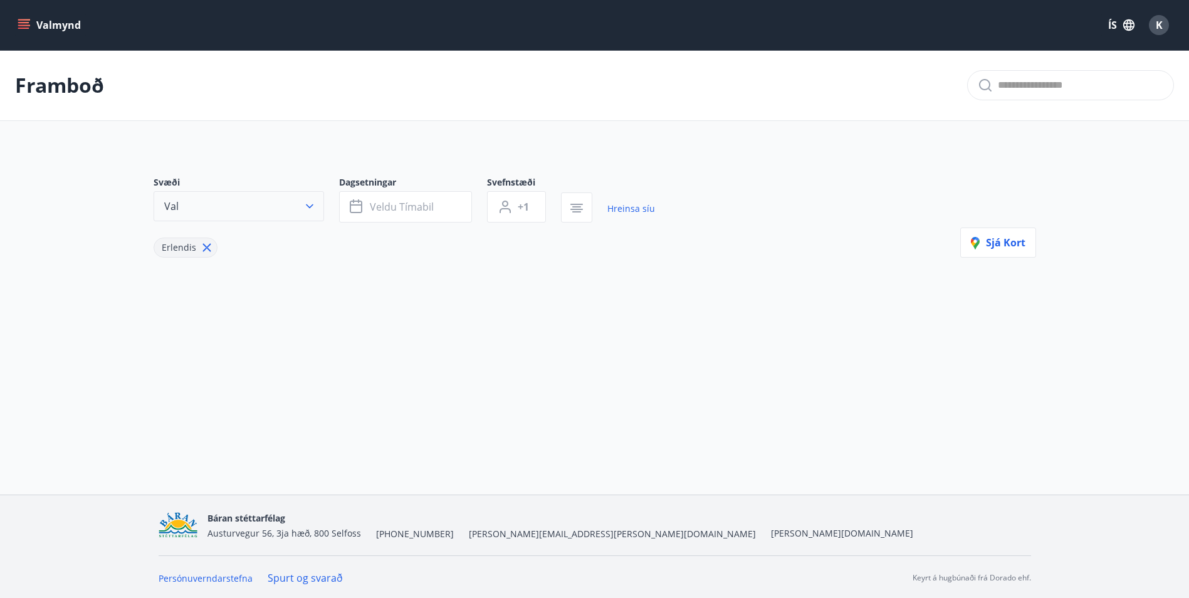
click at [305, 202] on icon "button" at bounding box center [309, 206] width 13 height 13
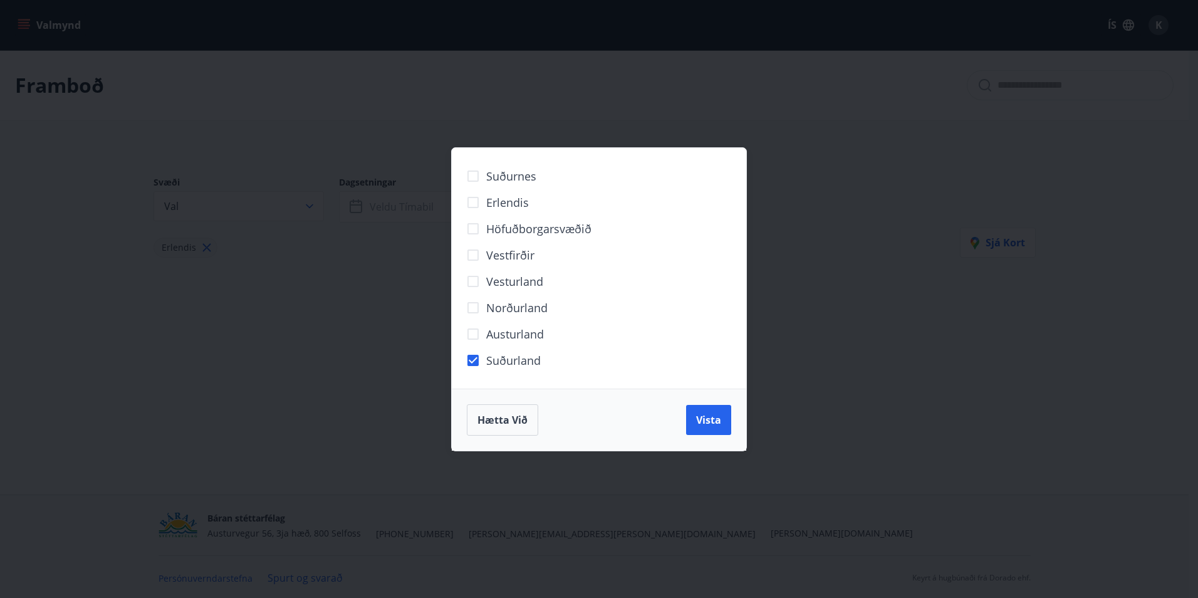
click at [713, 435] on div "Hætta við Vista" at bounding box center [599, 419] width 264 height 31
click at [709, 427] on button "Vista" at bounding box center [708, 420] width 45 height 30
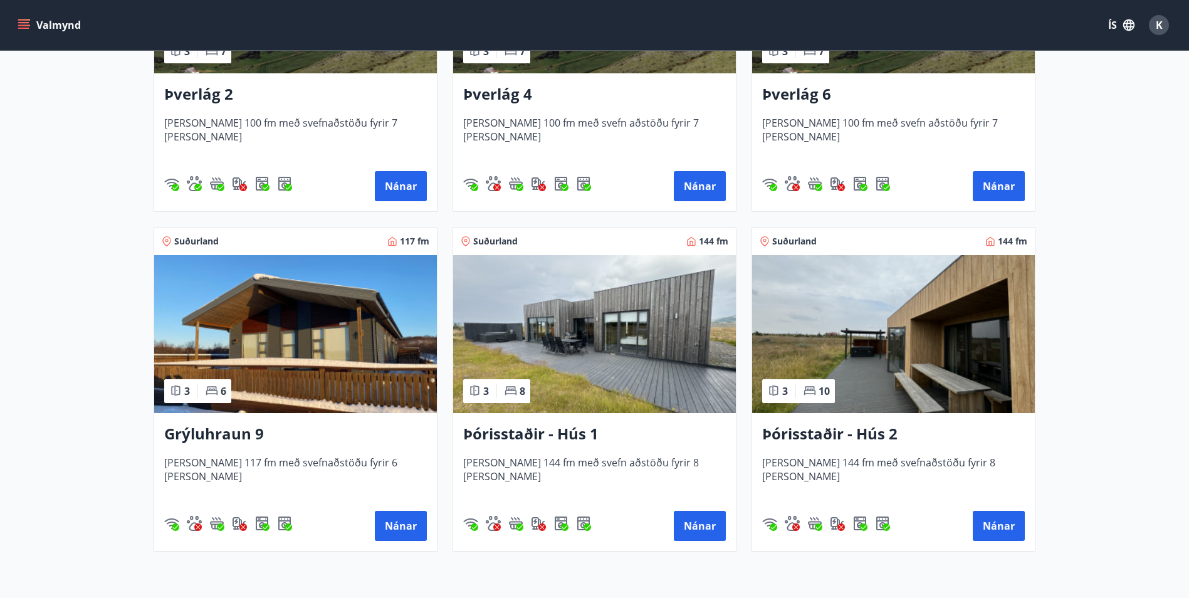
scroll to position [439, 0]
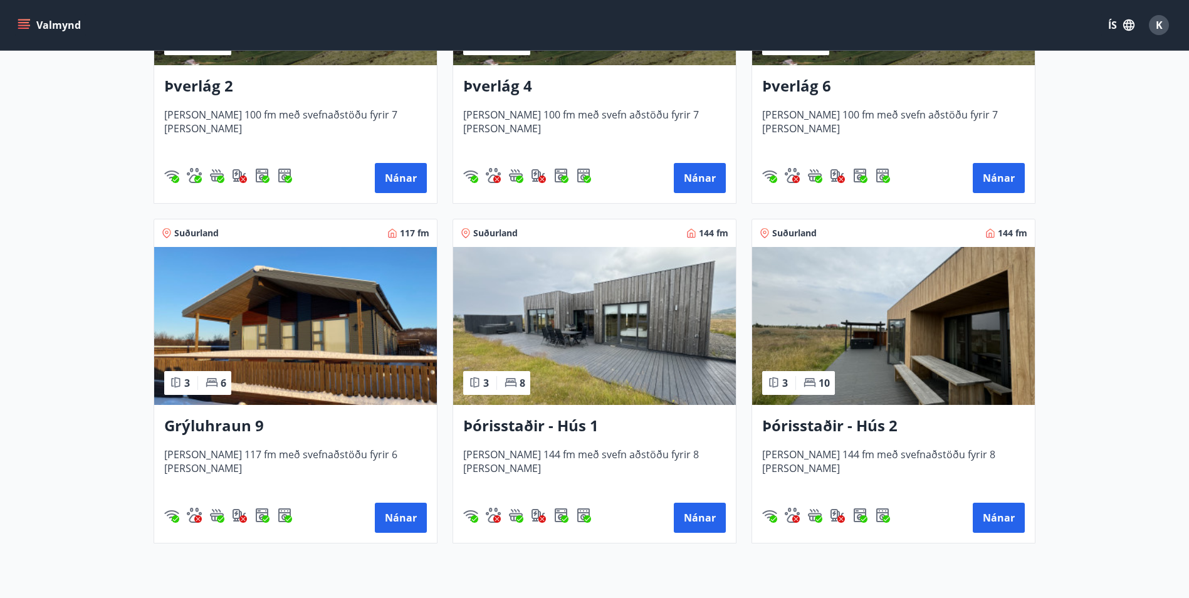
click at [307, 343] on img at bounding box center [295, 326] width 283 height 158
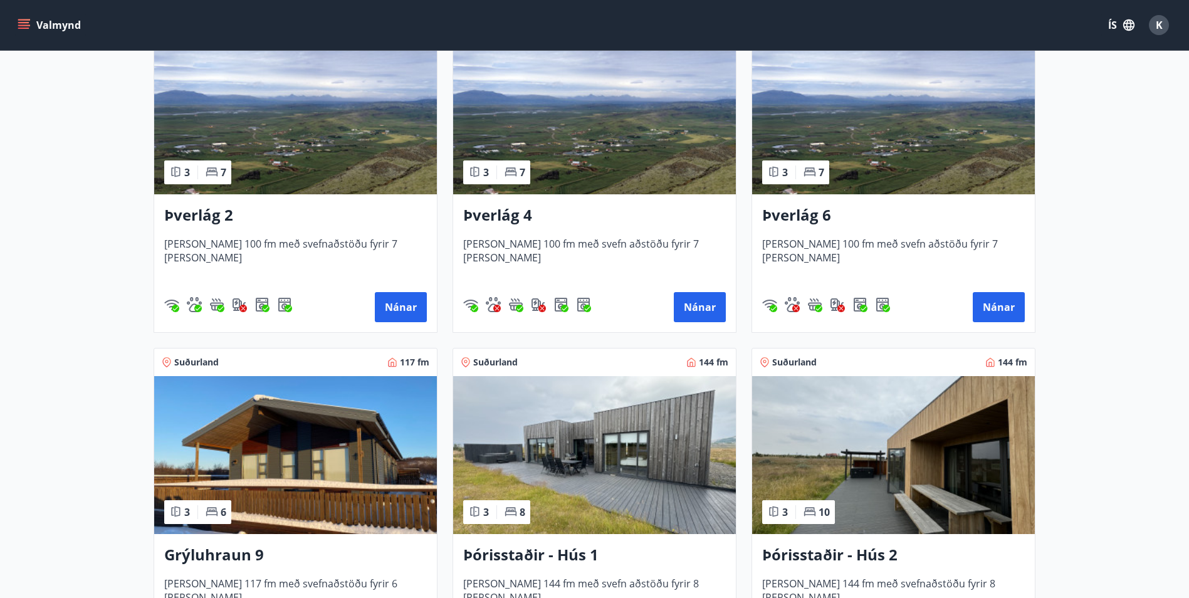
scroll to position [313, 0]
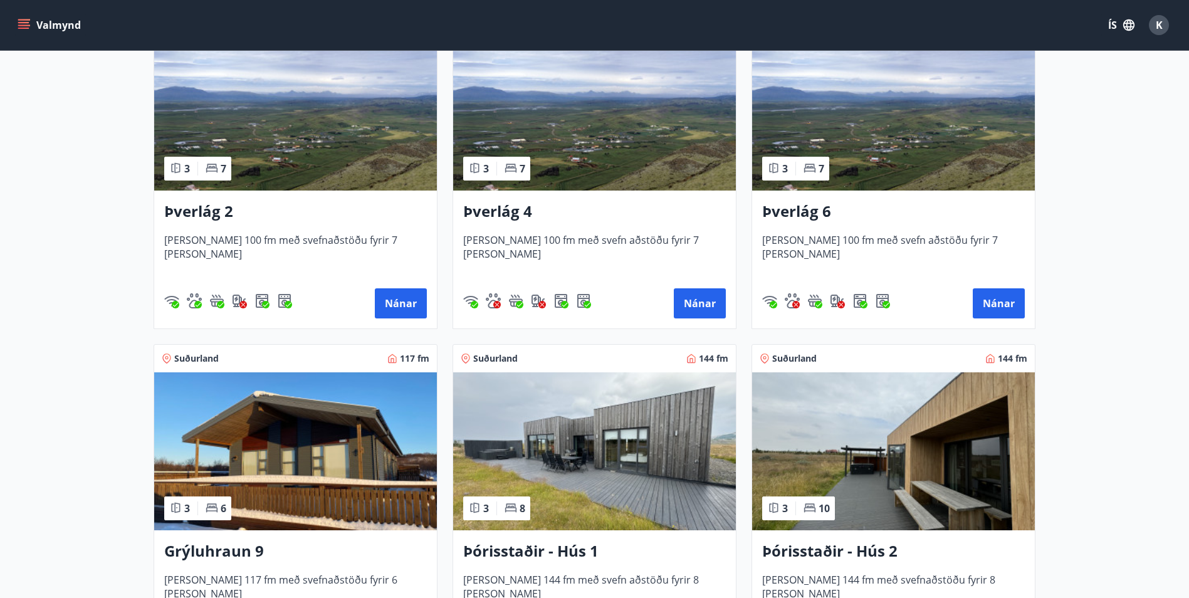
click at [341, 151] on img at bounding box center [295, 112] width 283 height 158
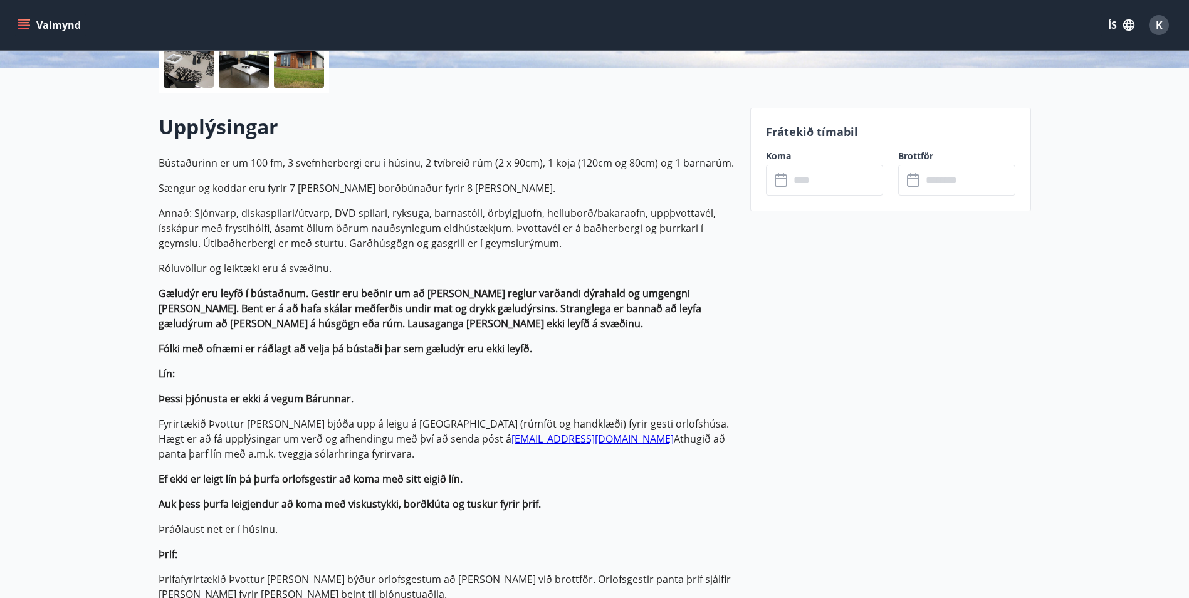
scroll to position [313, 0]
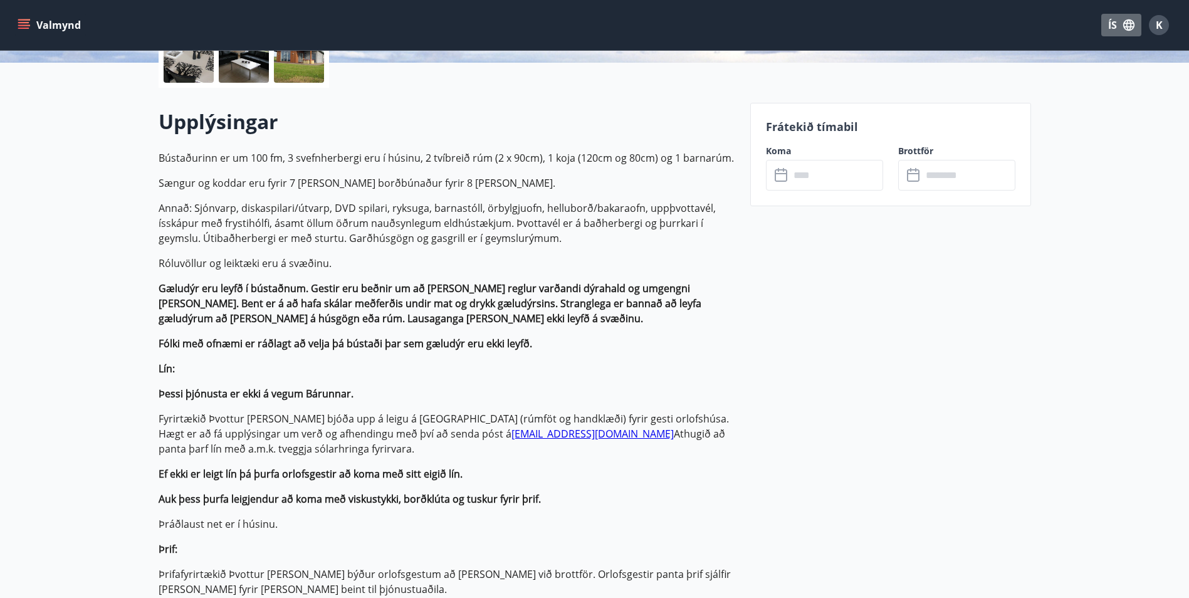
click at [1105, 26] on button "ÍS" at bounding box center [1121, 25] width 40 height 23
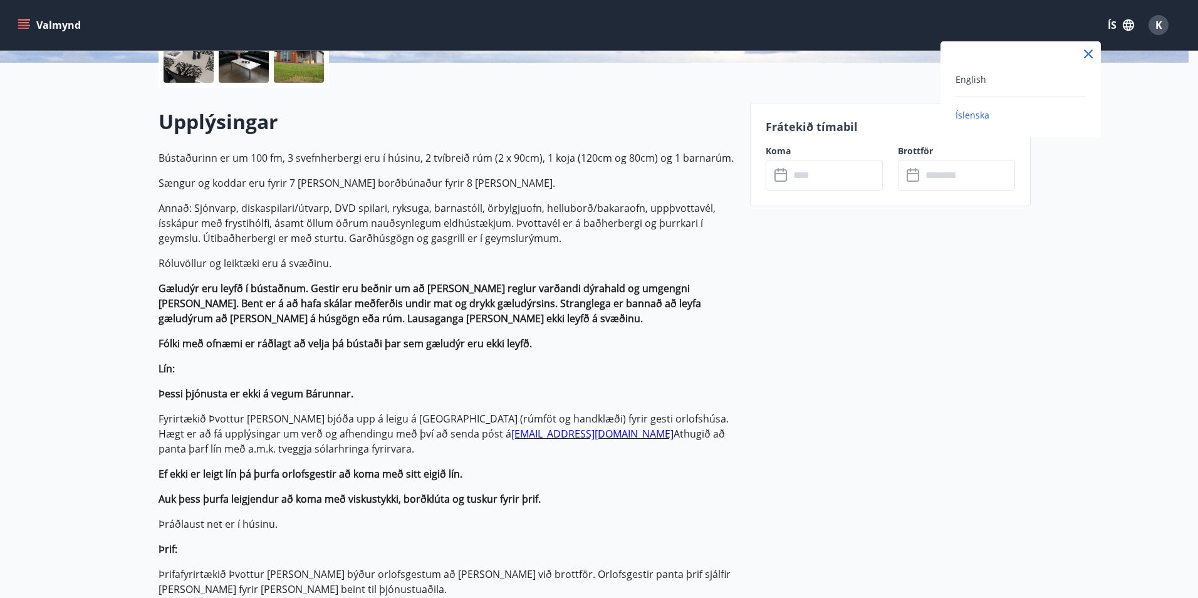
click at [1008, 77] on div "English" at bounding box center [1021, 78] width 130 height 15
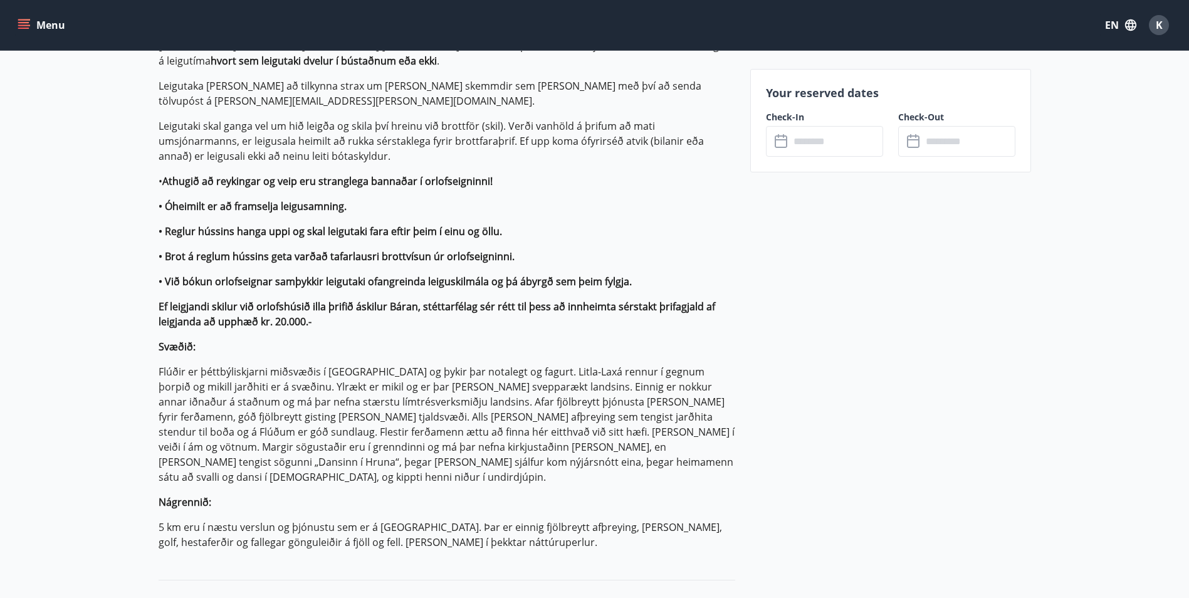
scroll to position [1003, 0]
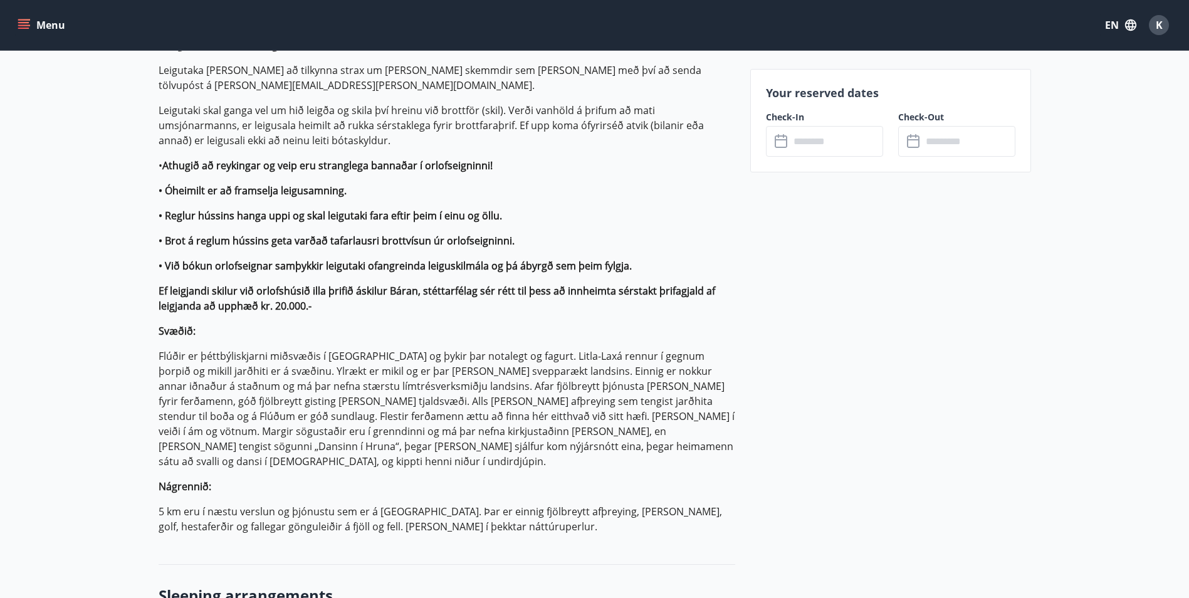
click at [1123, 28] on button "EN" at bounding box center [1120, 25] width 41 height 23
click at [967, 81] on span "English" at bounding box center [969, 79] width 31 height 12
click at [1100, 37] on div "EN K" at bounding box center [1137, 25] width 74 height 30
click at [1112, 27] on button "EN" at bounding box center [1120, 25] width 41 height 23
click at [969, 117] on span "Íslenska" at bounding box center [971, 115] width 34 height 12
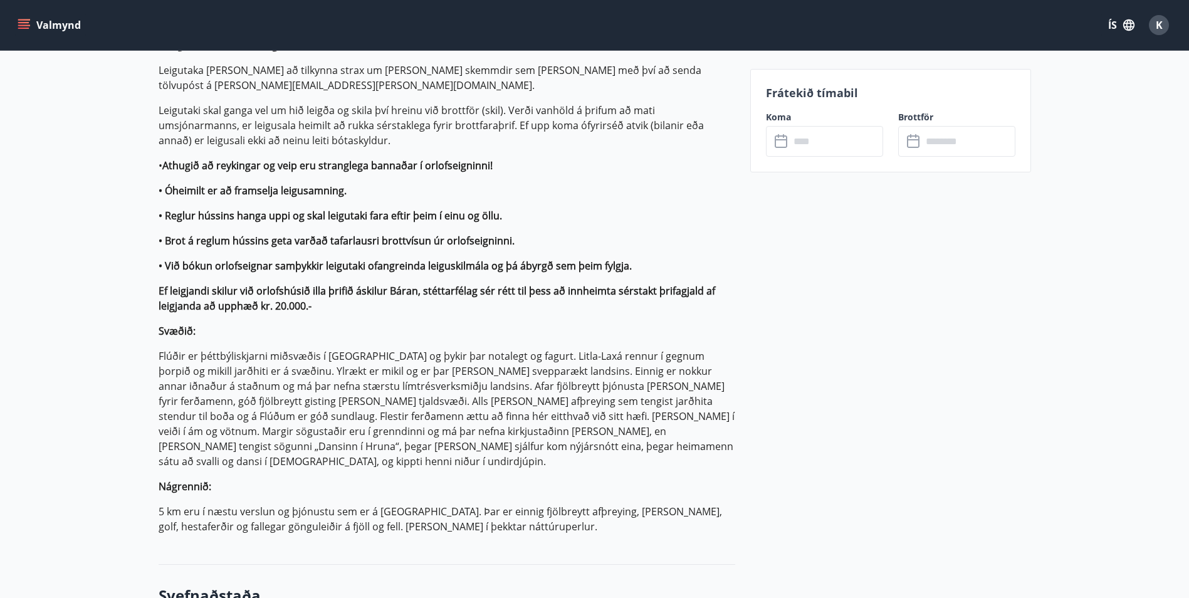
click at [1118, 33] on button "ÍS" at bounding box center [1121, 25] width 40 height 23
click at [975, 82] on span "English" at bounding box center [971, 79] width 31 height 12
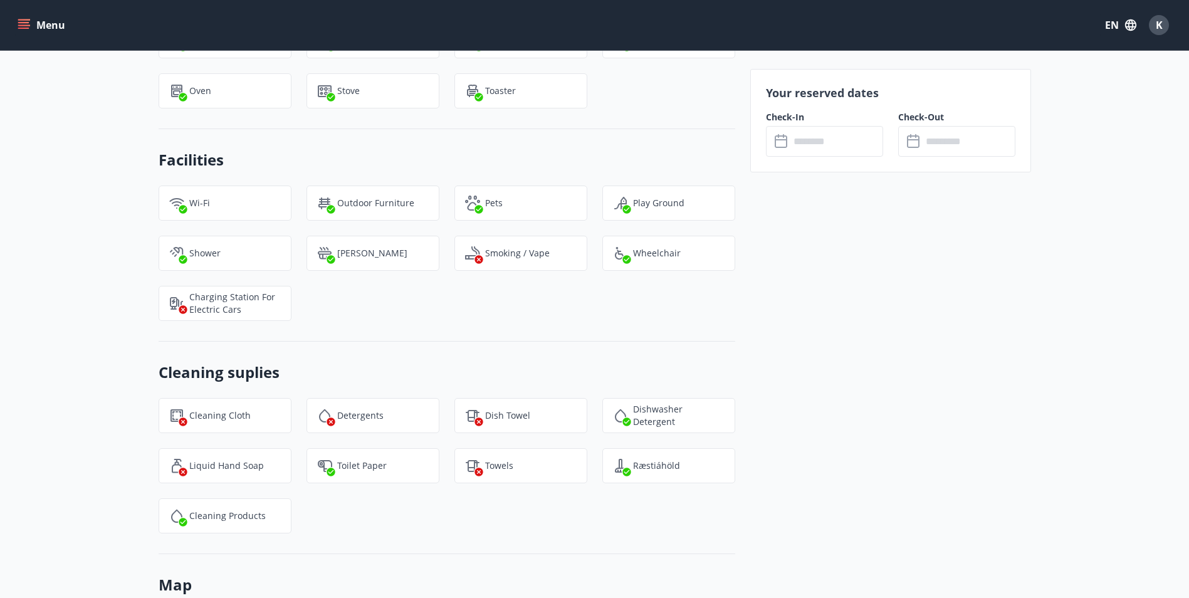
scroll to position [2275, 0]
